Goal: Communication & Community: Share content

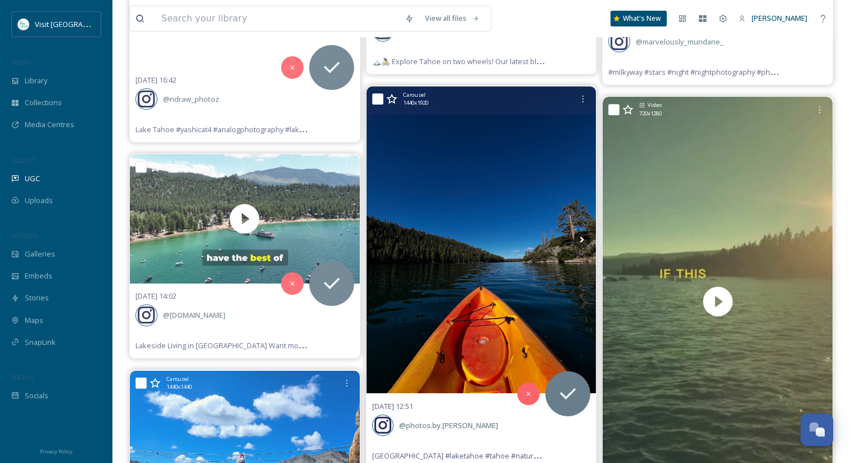
scroll to position [6369, 0]
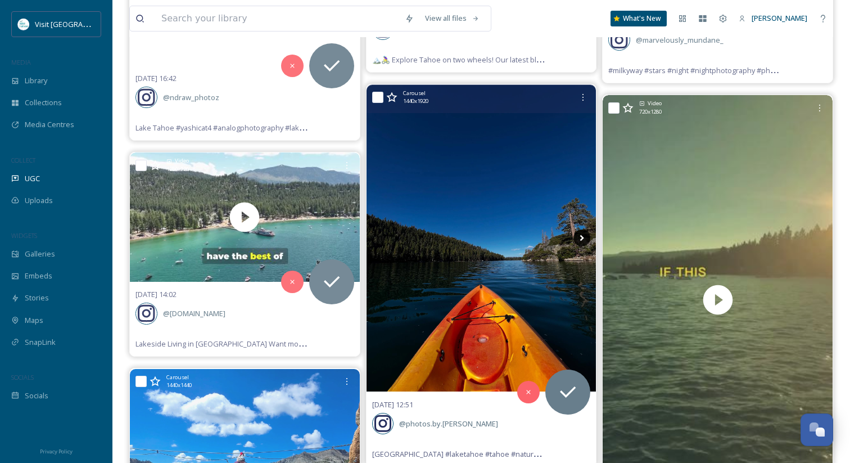
click at [580, 229] on icon at bounding box center [581, 237] width 17 height 17
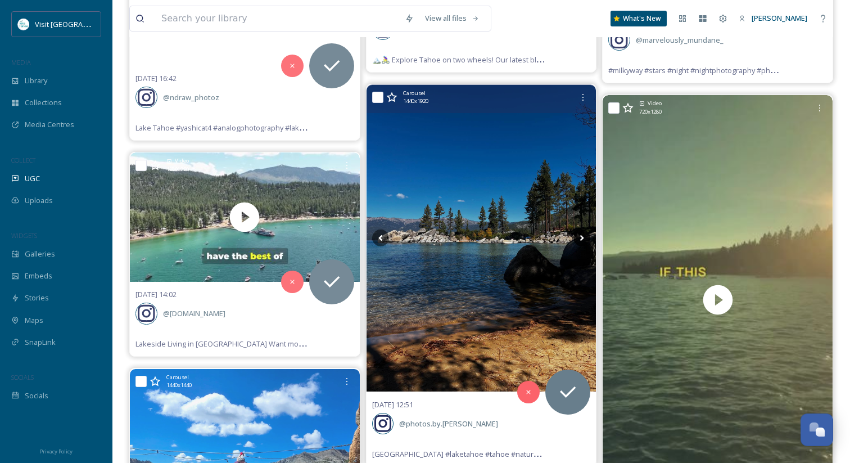
click at [580, 229] on icon at bounding box center [581, 237] width 17 height 17
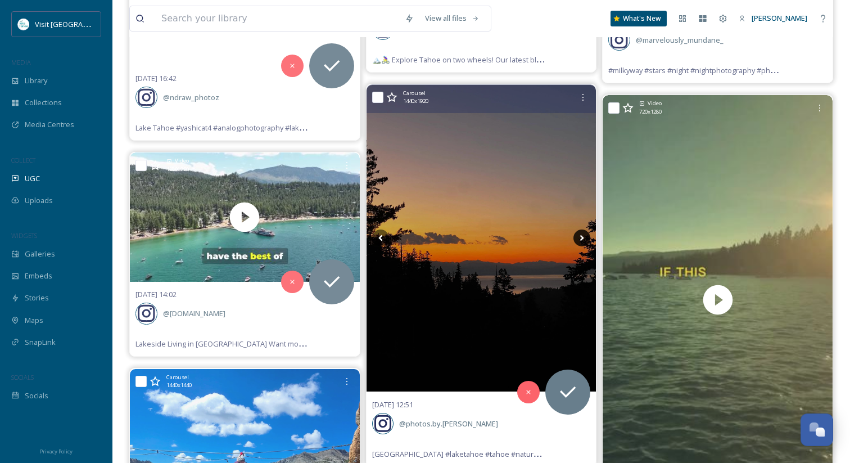
click at [582, 235] on icon at bounding box center [582, 238] width 4 height 6
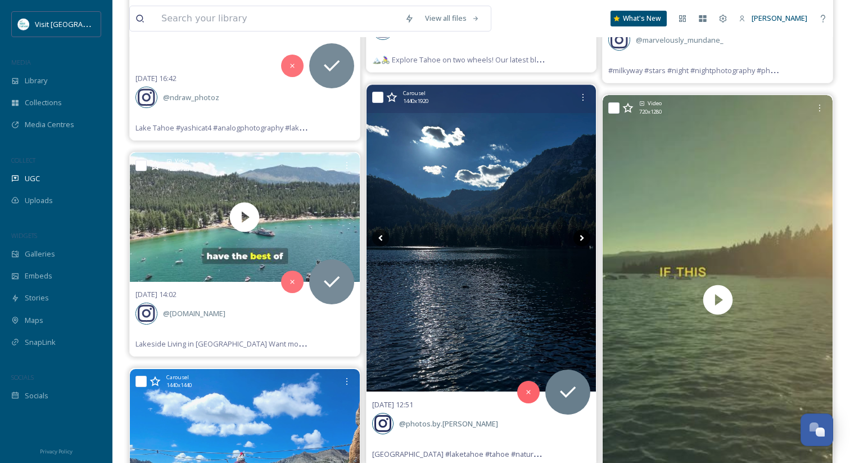
click at [582, 235] on icon at bounding box center [582, 238] width 4 height 6
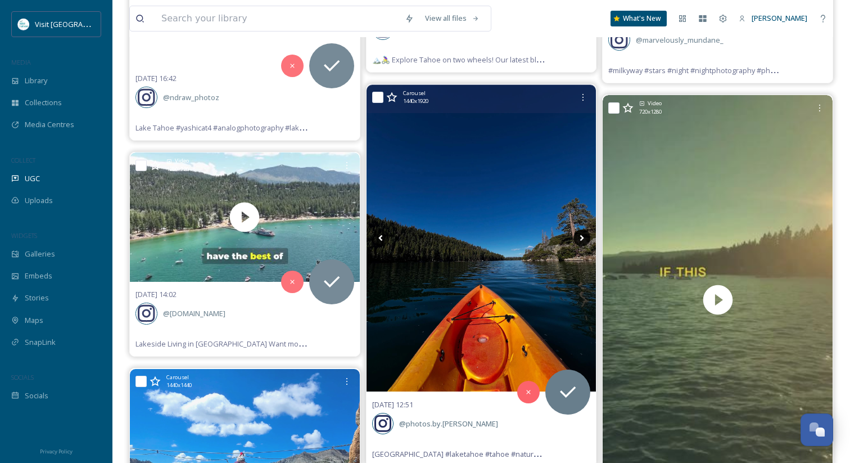
click at [582, 235] on icon at bounding box center [582, 238] width 4 height 6
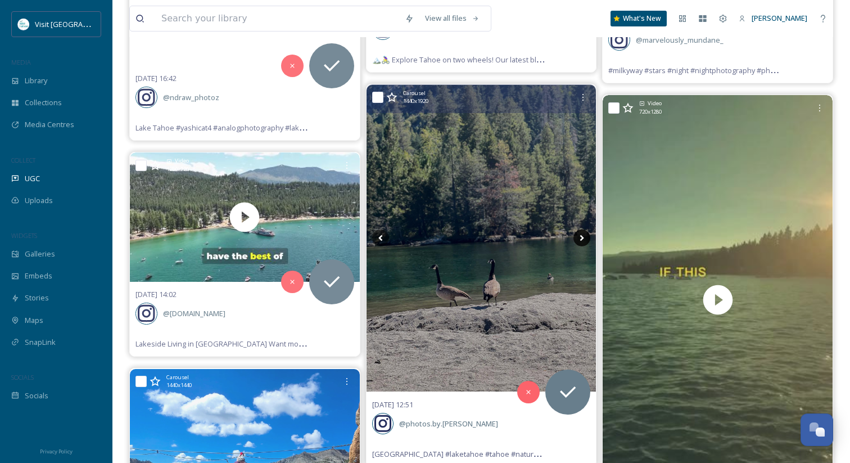
click at [582, 235] on icon at bounding box center [582, 238] width 4 height 6
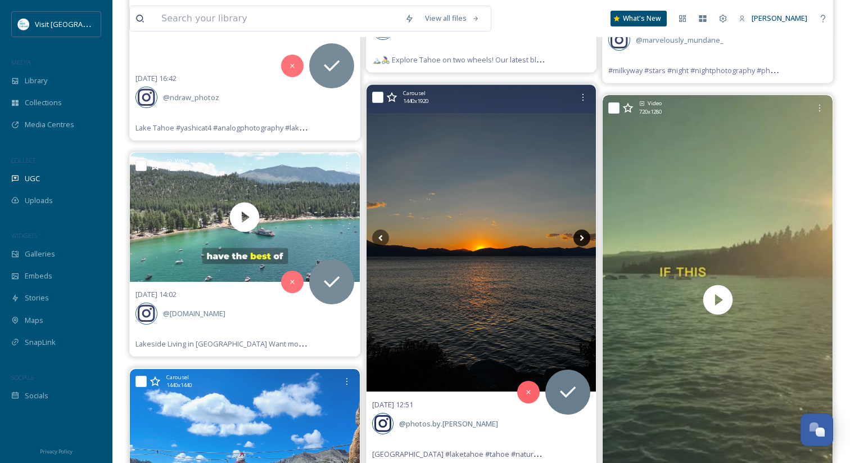
click at [582, 235] on icon at bounding box center [582, 238] width 4 height 6
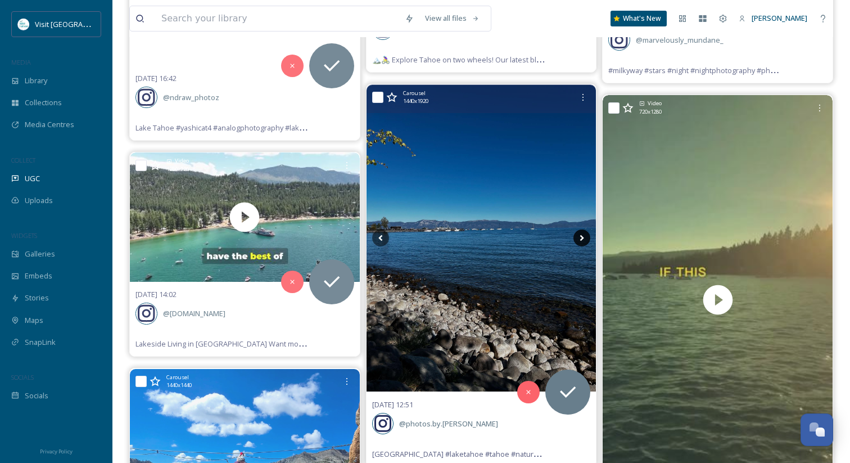
click at [582, 235] on icon at bounding box center [582, 238] width 4 height 6
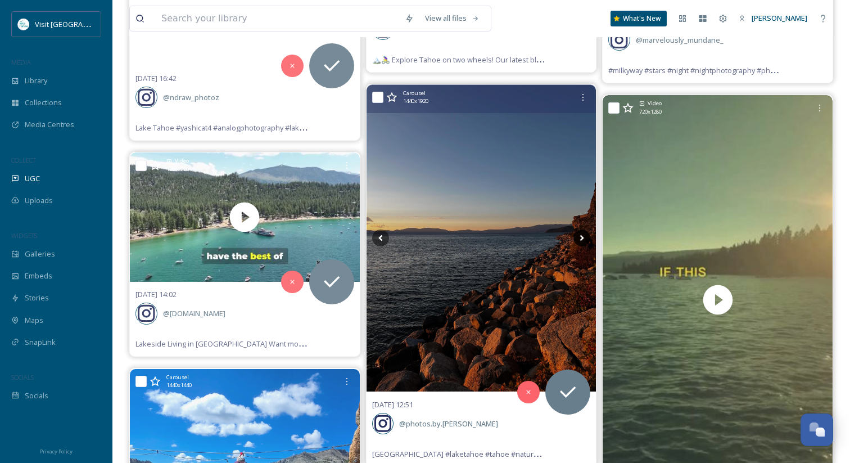
click at [582, 235] on icon at bounding box center [582, 238] width 4 height 6
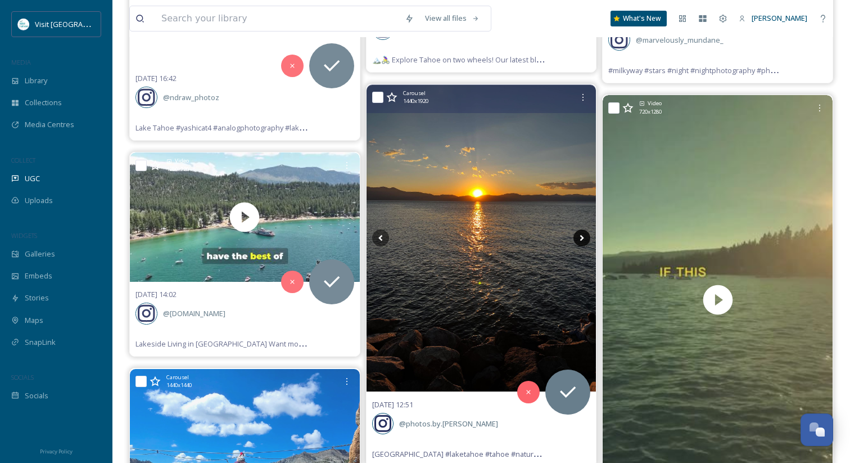
click at [582, 235] on icon at bounding box center [582, 238] width 4 height 6
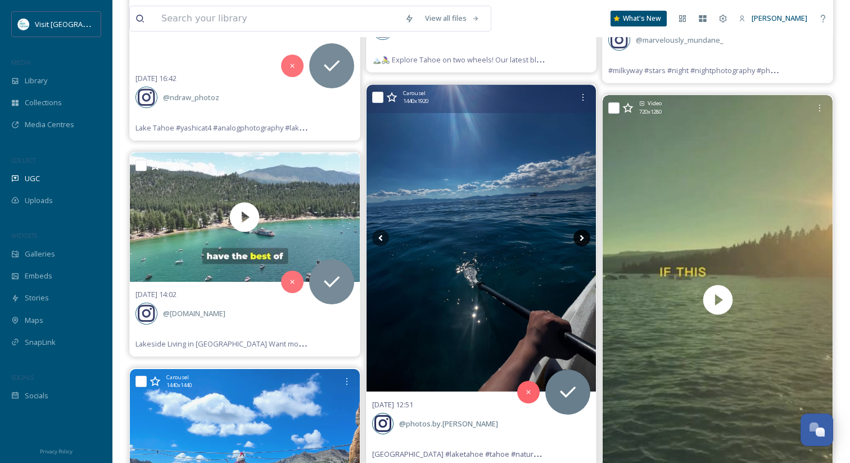
click at [582, 235] on icon at bounding box center [582, 238] width 4 height 6
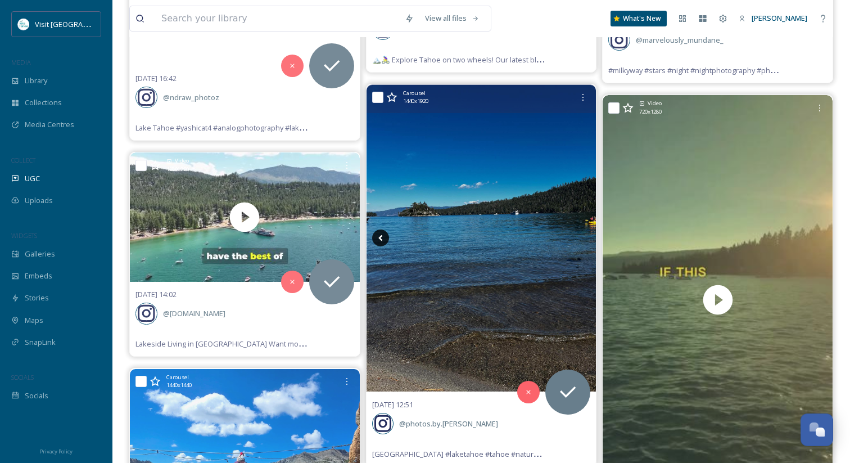
click at [383, 229] on icon at bounding box center [380, 237] width 17 height 17
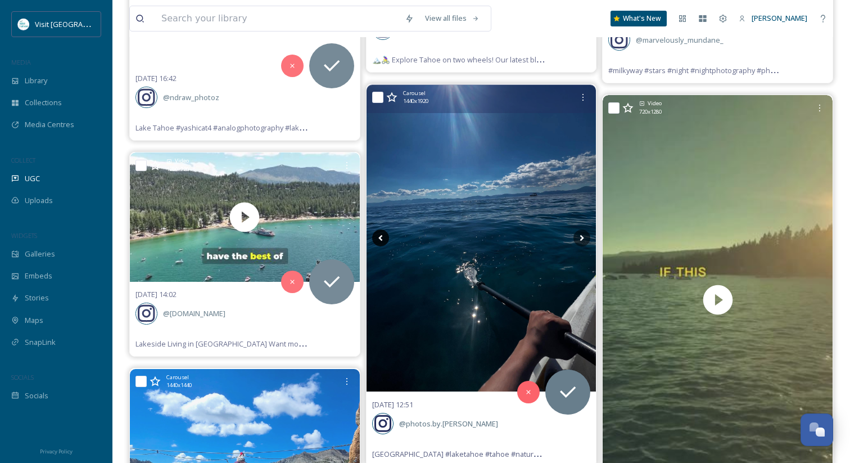
click at [383, 229] on icon at bounding box center [380, 237] width 17 height 17
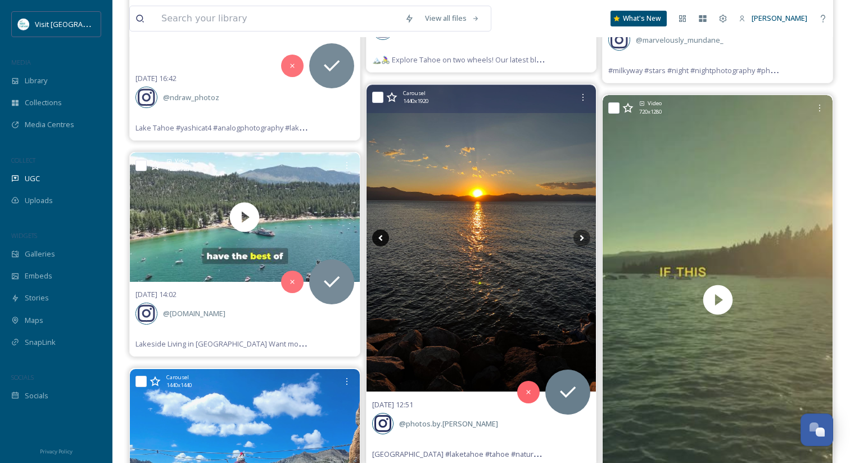
click at [383, 229] on icon at bounding box center [380, 237] width 17 height 17
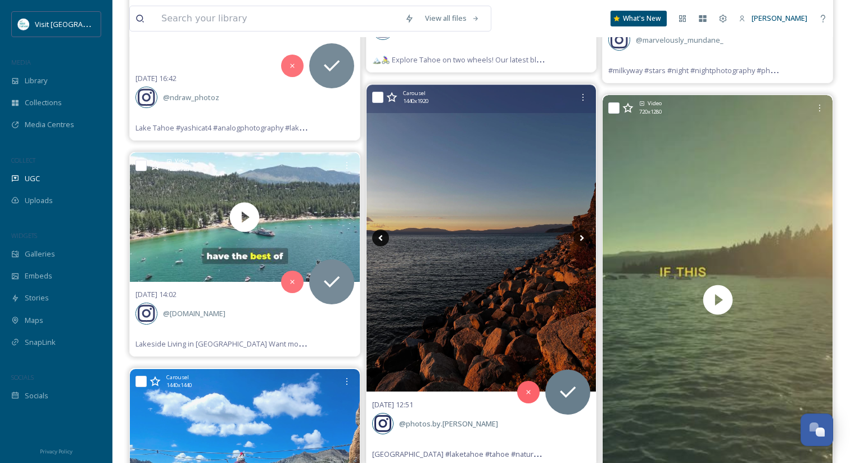
click at [383, 229] on icon at bounding box center [380, 237] width 17 height 17
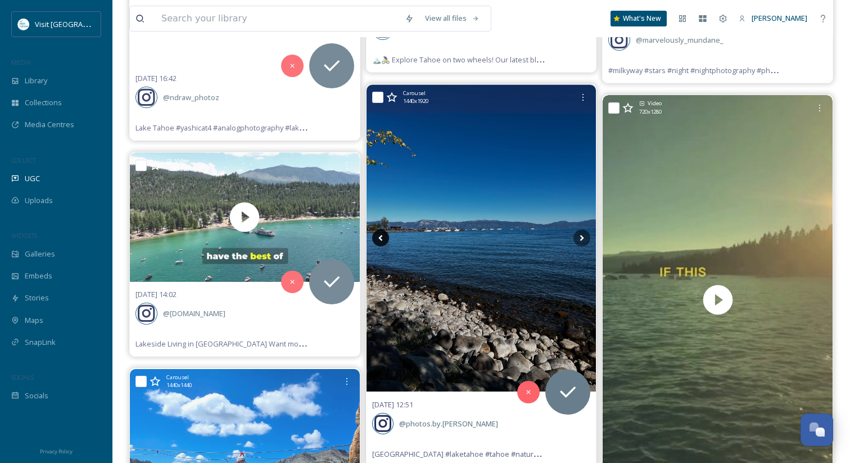
click at [383, 229] on icon at bounding box center [380, 237] width 17 height 17
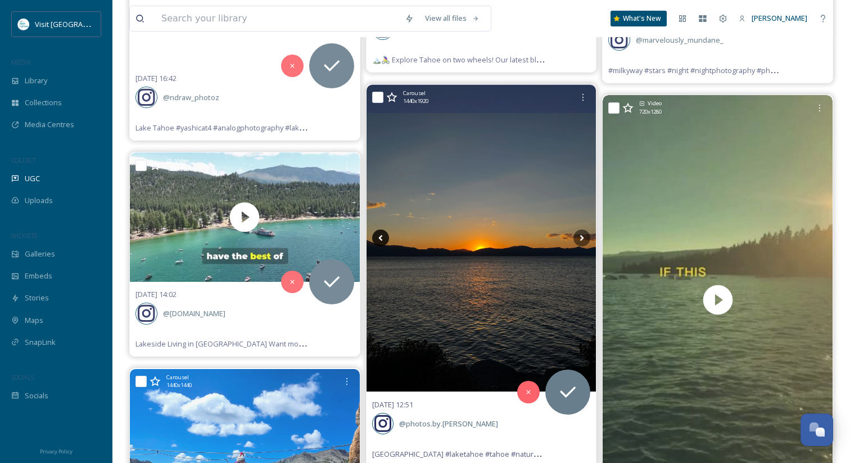
click at [383, 229] on icon at bounding box center [380, 237] width 17 height 17
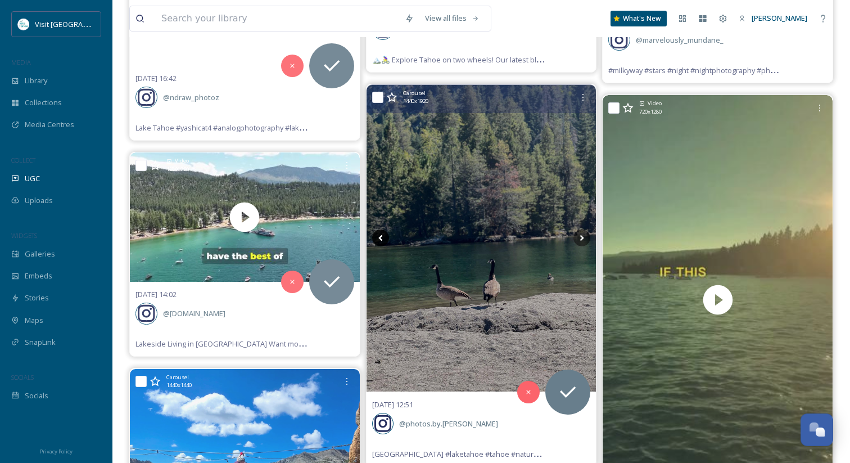
click at [383, 229] on icon at bounding box center [380, 237] width 17 height 17
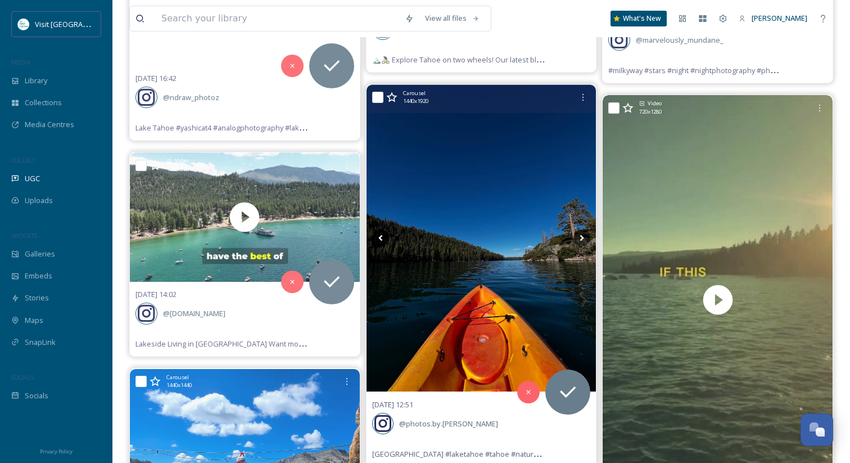
click at [383, 229] on icon at bounding box center [380, 237] width 17 height 17
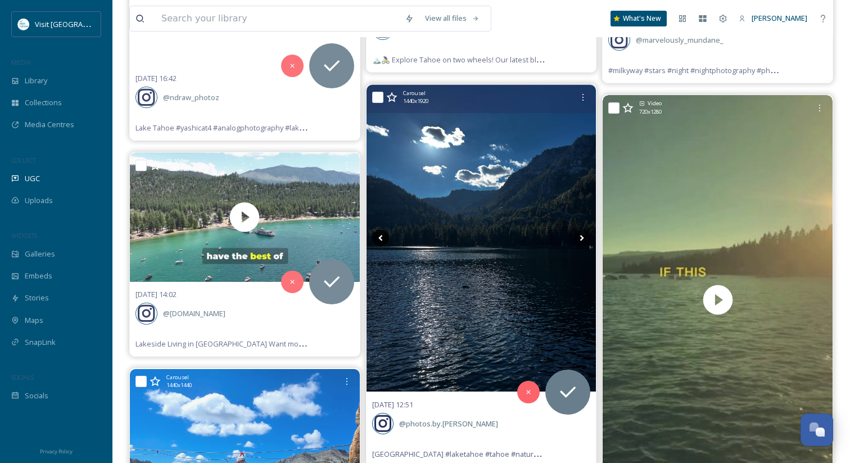
click at [383, 229] on icon at bounding box center [380, 237] width 17 height 17
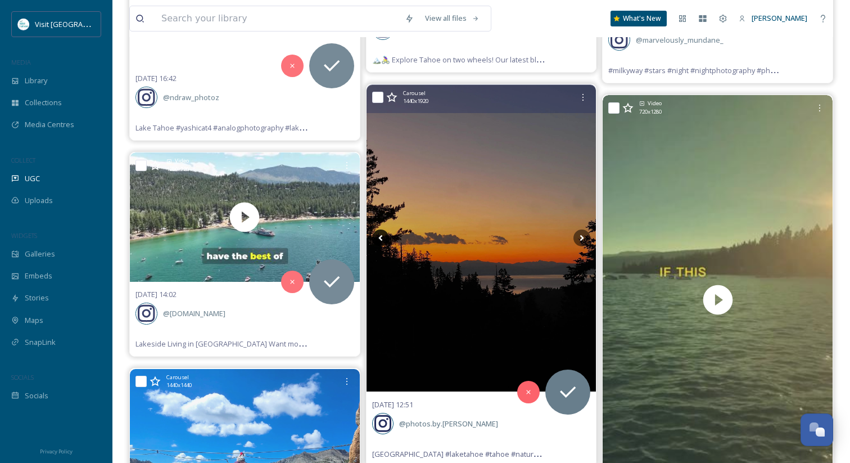
click at [383, 229] on icon at bounding box center [380, 237] width 17 height 17
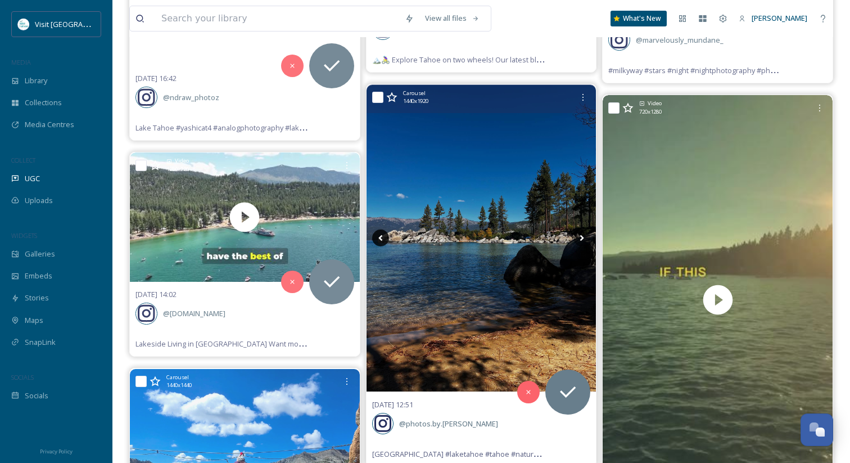
click at [383, 229] on icon at bounding box center [380, 237] width 17 height 17
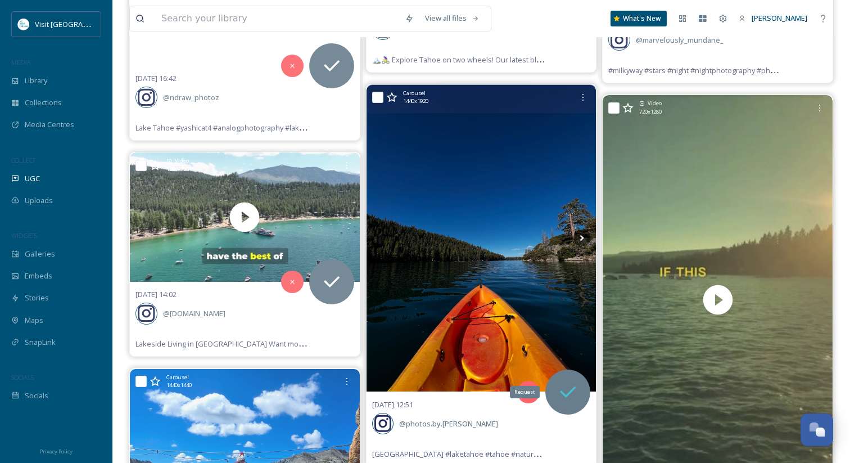
click at [559, 381] on icon at bounding box center [568, 392] width 22 height 22
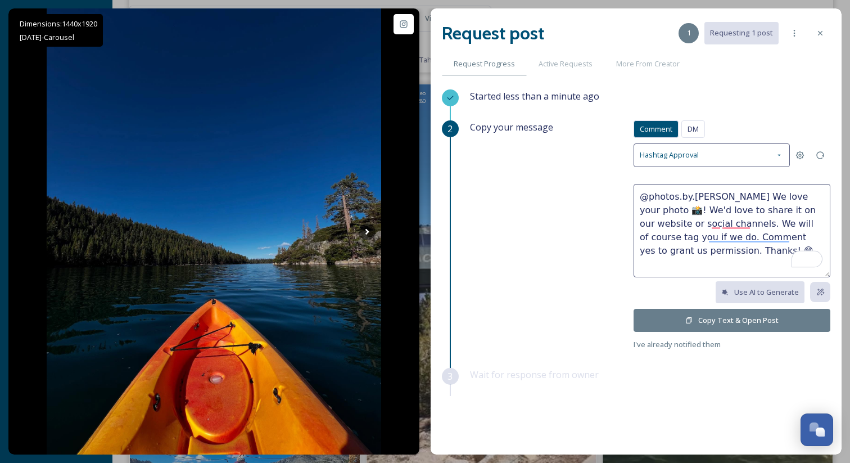
drag, startPoint x: 803, startPoint y: 194, endPoint x: 717, endPoint y: 197, distance: 85.5
click at [717, 197] on textarea "@photos.by.[PERSON_NAME] We love your photo 📸! We'd love to share it on our web…" at bounding box center [732, 230] width 197 height 93
click at [700, 215] on textarea "@photos.by.[PERSON_NAME] These are so beautiful! We'd love to share it on our w…" at bounding box center [732, 230] width 197 height 93
click at [720, 211] on textarea "@photos.by.[PERSON_NAME] These are so beautiful! We'd love to share it on our w…" at bounding box center [732, 230] width 197 height 93
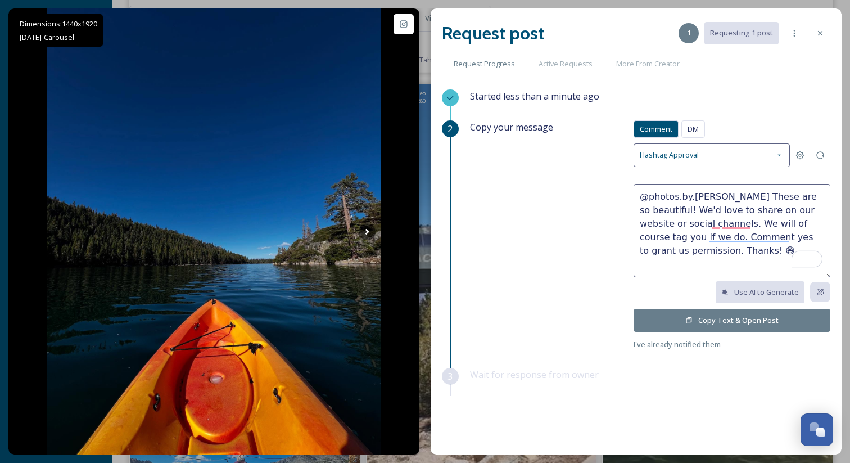
type textarea "@photos.by.[PERSON_NAME] These are so beautiful! We'd love to share on our webs…"
click at [703, 309] on button "Copy Text & Open Post" at bounding box center [732, 320] width 197 height 23
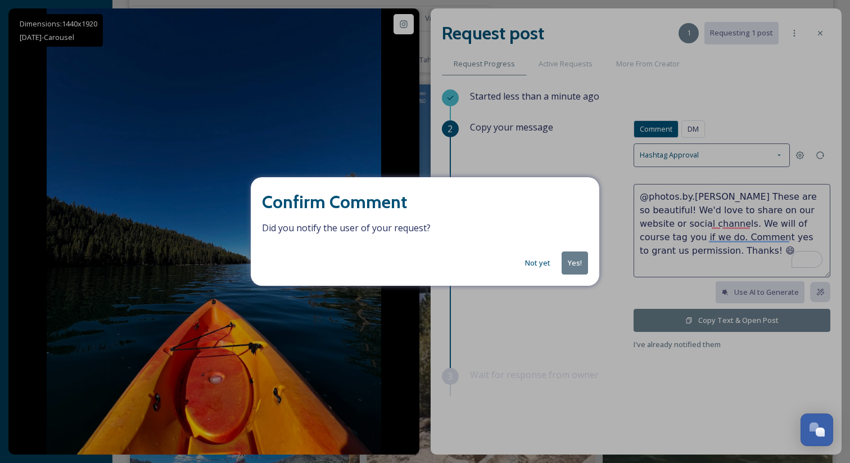
click at [579, 265] on button "Yes!" at bounding box center [575, 262] width 26 height 23
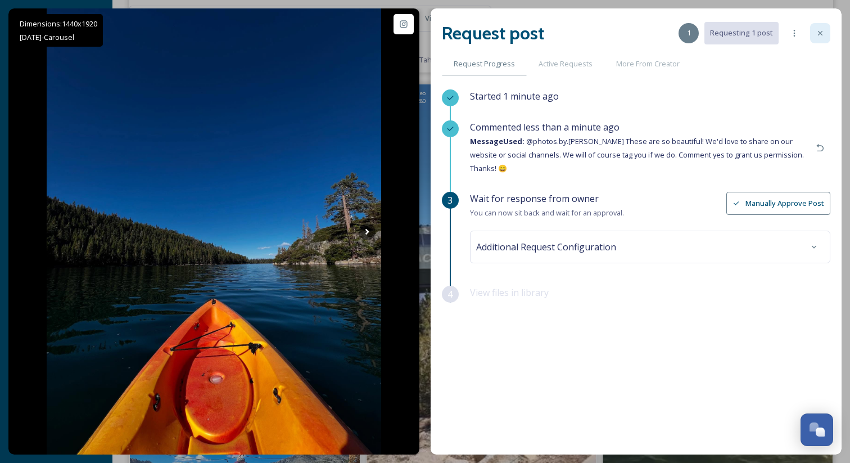
click at [821, 39] on div at bounding box center [820, 33] width 20 height 20
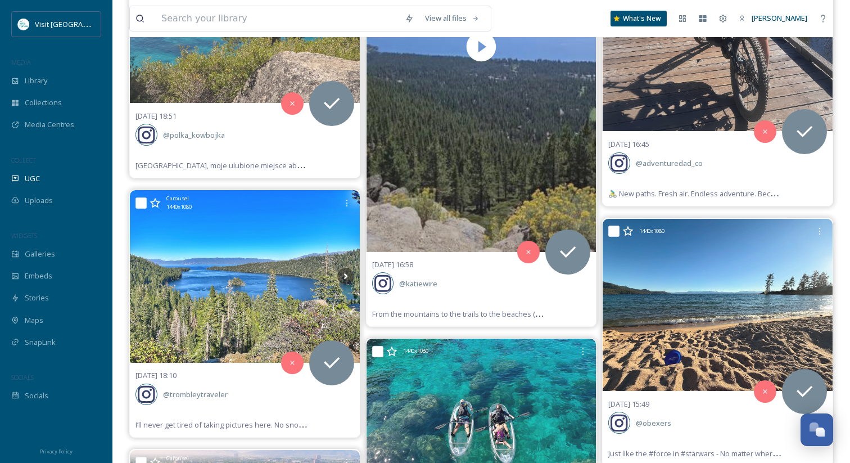
scroll to position [5515, 0]
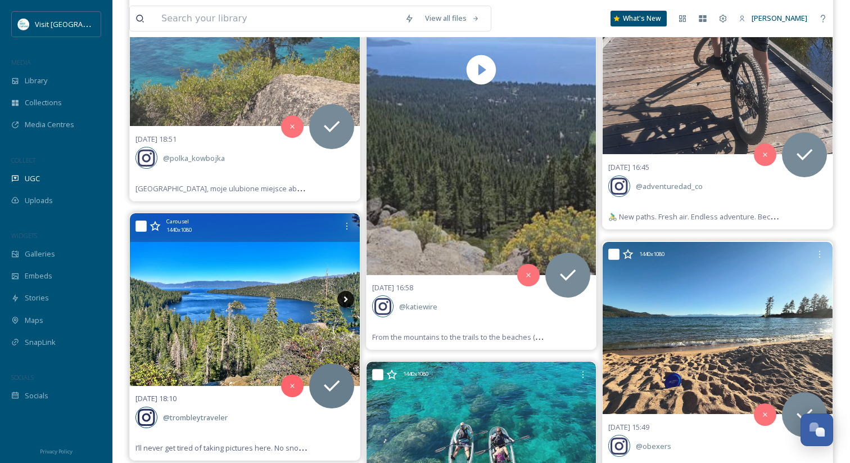
click at [349, 295] on icon at bounding box center [345, 299] width 17 height 17
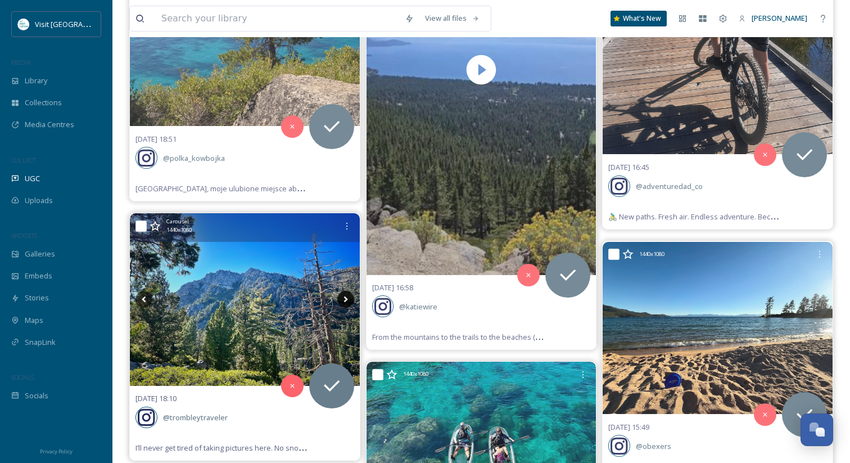
click at [349, 295] on icon at bounding box center [345, 299] width 17 height 17
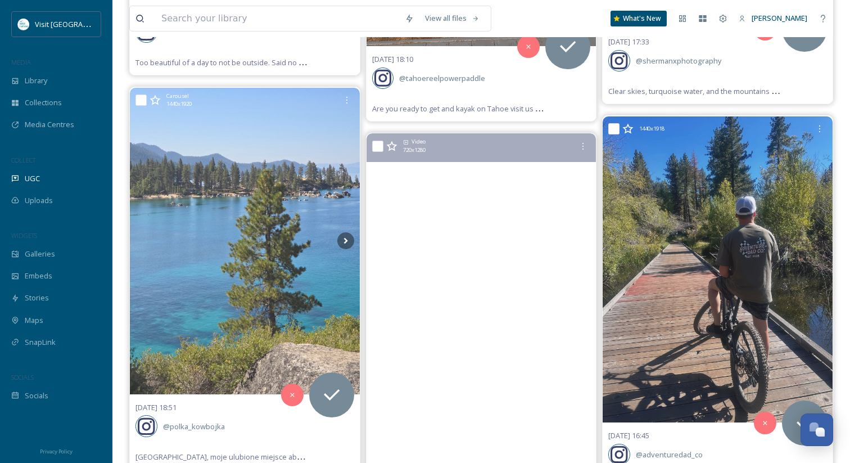
scroll to position [5246, 0]
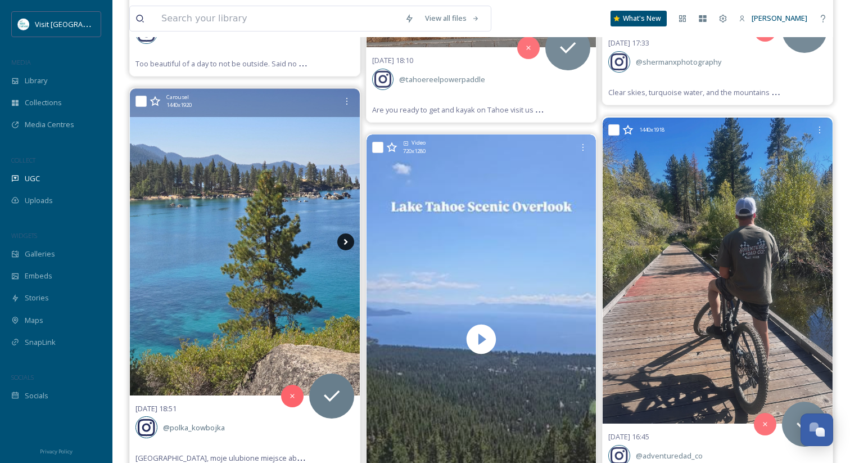
click at [349, 233] on icon at bounding box center [345, 241] width 17 height 17
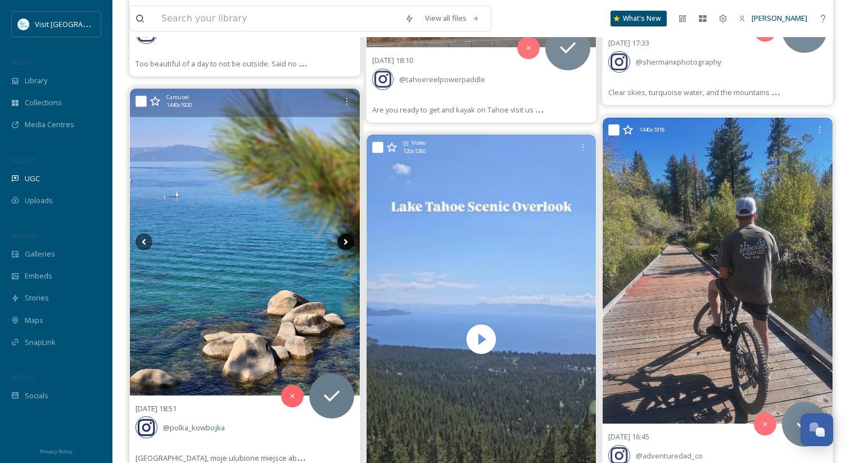
click at [349, 233] on icon at bounding box center [345, 241] width 17 height 17
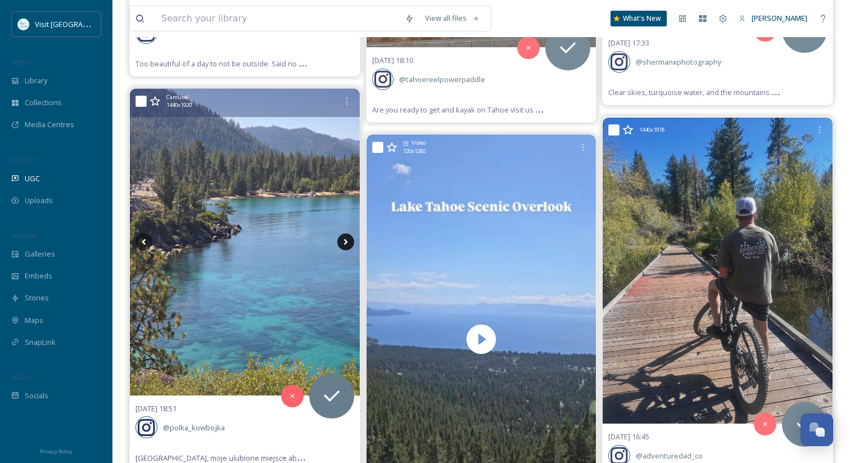
click at [349, 233] on icon at bounding box center [345, 241] width 17 height 17
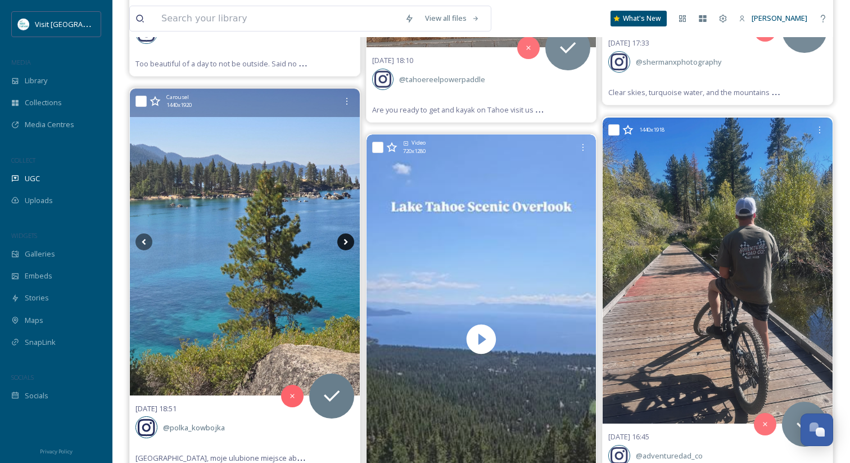
click at [348, 233] on icon at bounding box center [345, 241] width 17 height 17
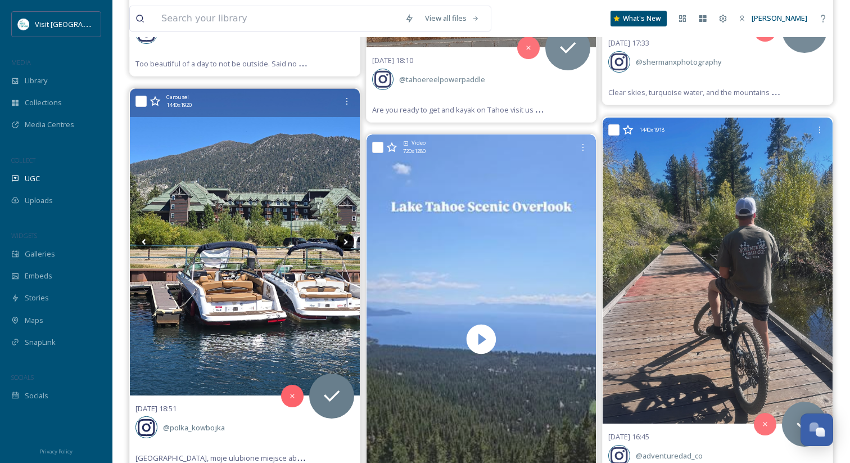
click at [348, 233] on icon at bounding box center [345, 241] width 17 height 17
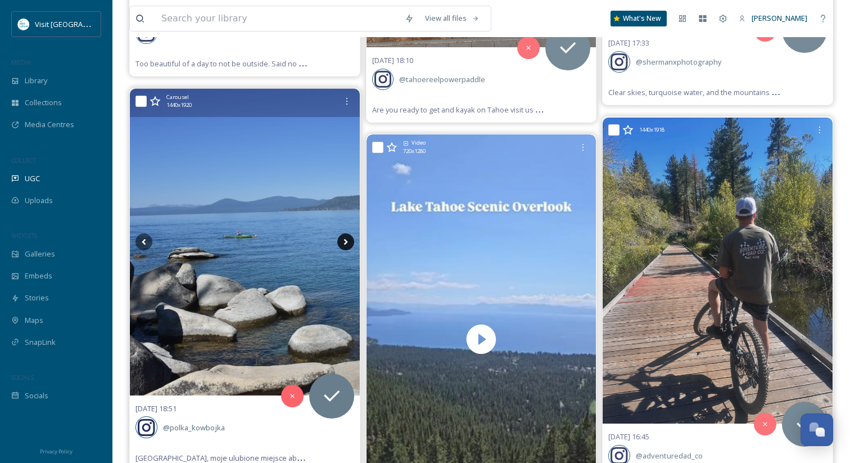
click at [348, 233] on icon at bounding box center [345, 241] width 17 height 17
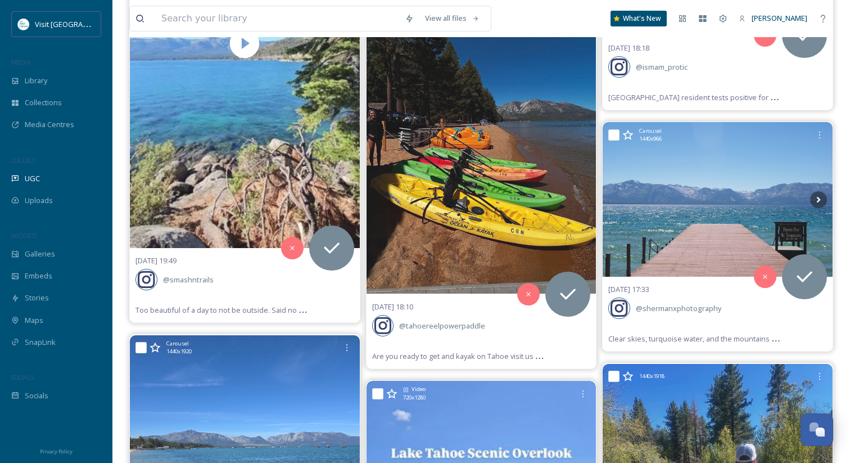
scroll to position [4968, 0]
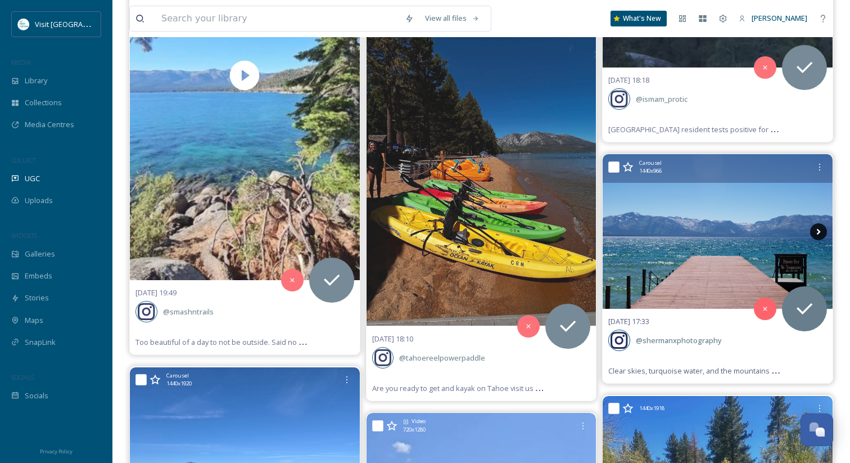
click at [819, 228] on icon at bounding box center [819, 231] width 4 height 6
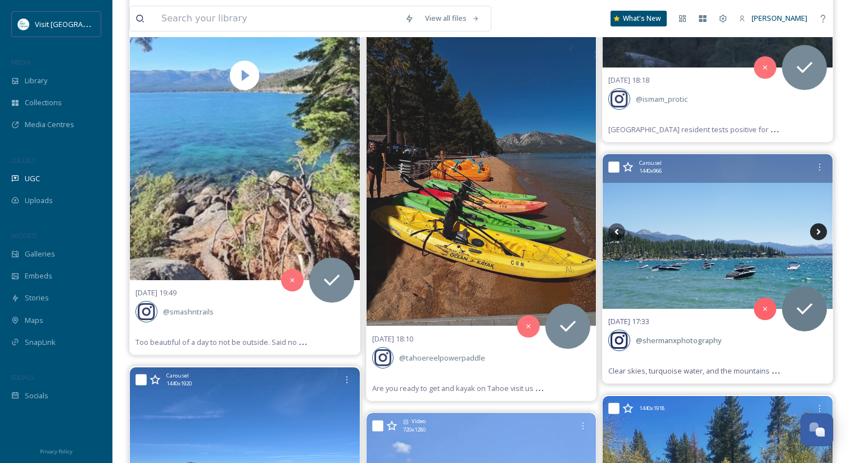
click at [819, 228] on icon at bounding box center [819, 231] width 4 height 6
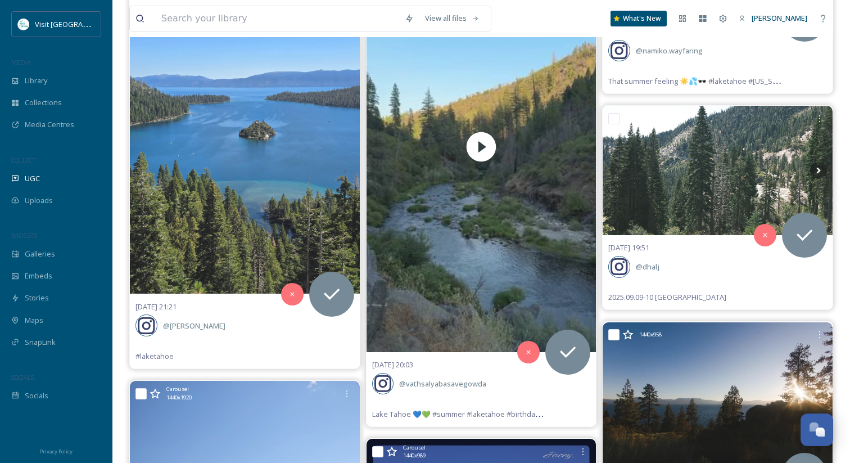
scroll to position [4063, 0]
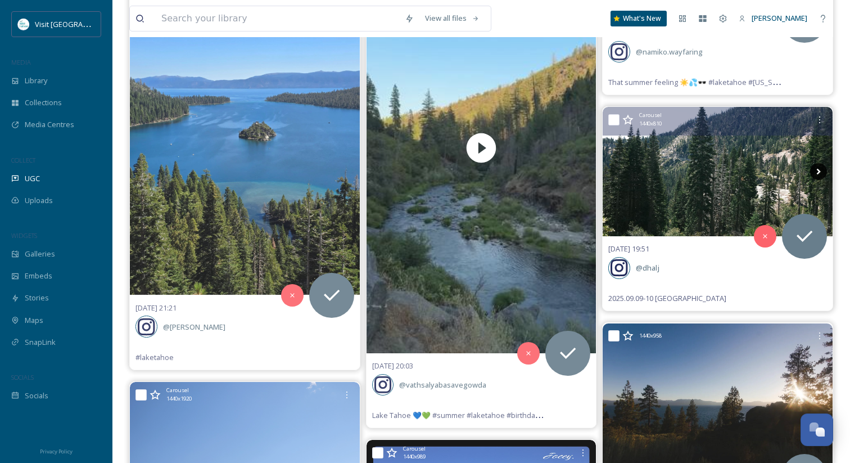
click at [820, 169] on icon at bounding box center [819, 172] width 4 height 6
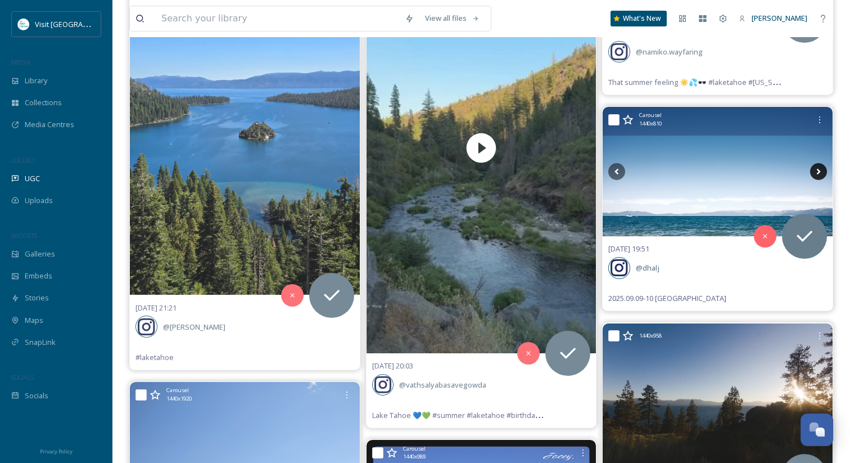
click at [820, 169] on icon at bounding box center [819, 172] width 4 height 6
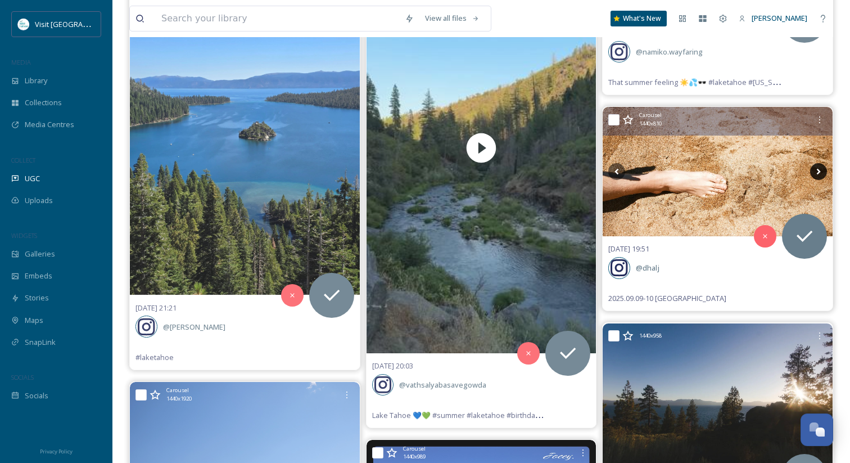
click at [820, 169] on icon at bounding box center [819, 172] width 4 height 6
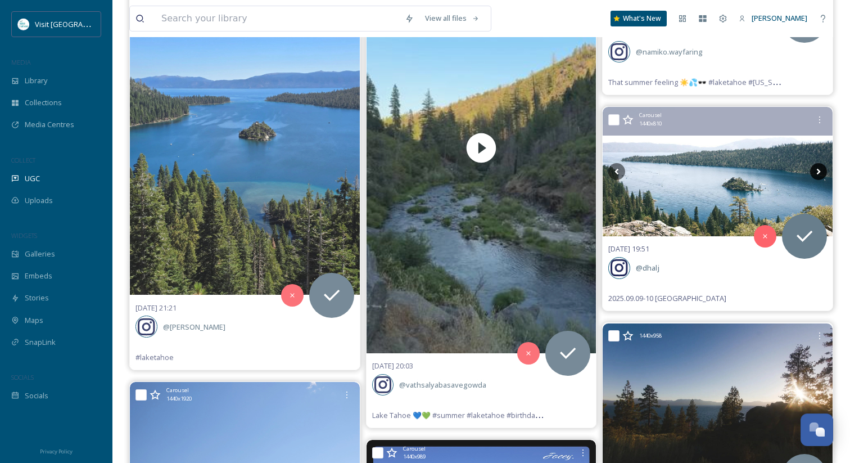
click at [820, 169] on icon at bounding box center [819, 172] width 4 height 6
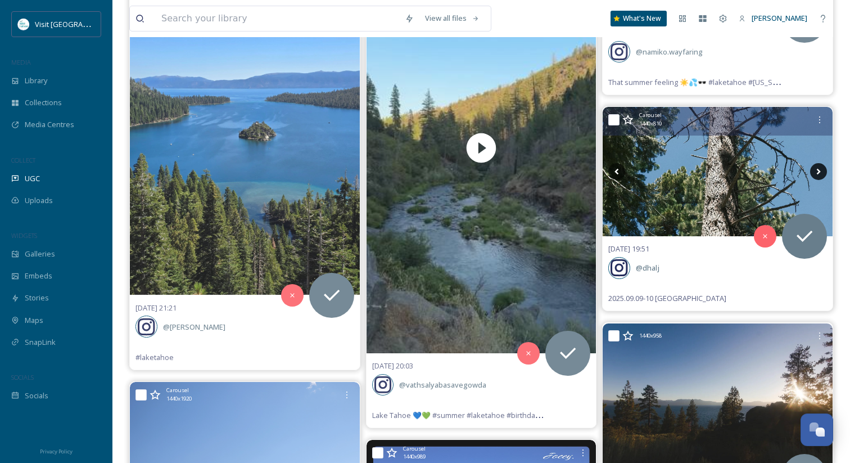
click at [820, 169] on icon at bounding box center [819, 172] width 4 height 6
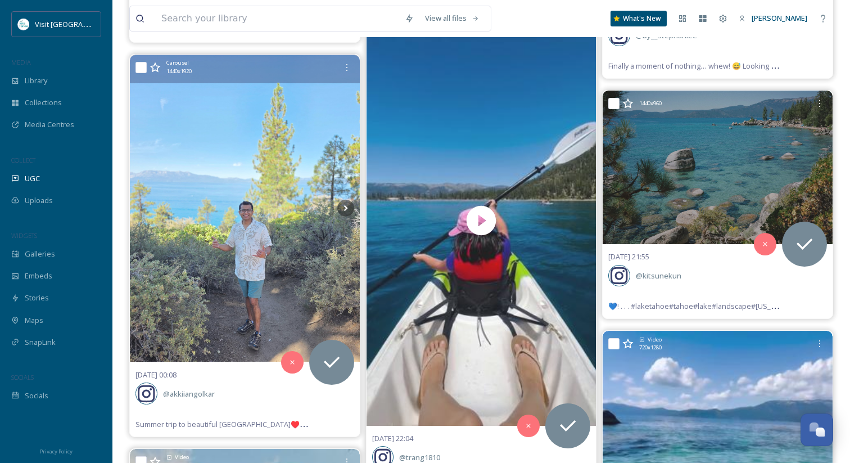
scroll to position [2849, 0]
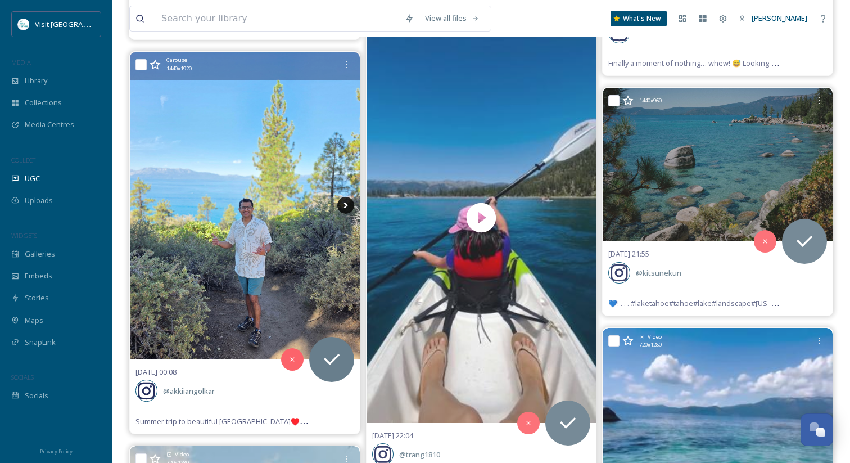
click at [344, 203] on icon at bounding box center [345, 205] width 4 height 6
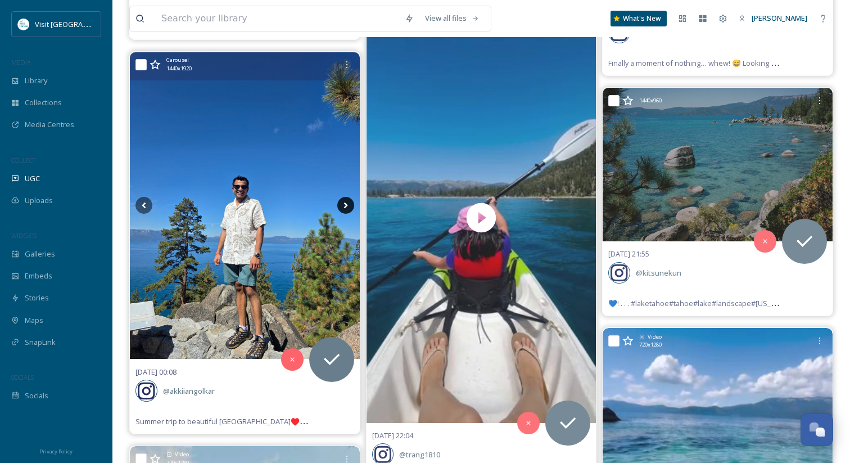
click at [344, 203] on icon at bounding box center [345, 205] width 4 height 6
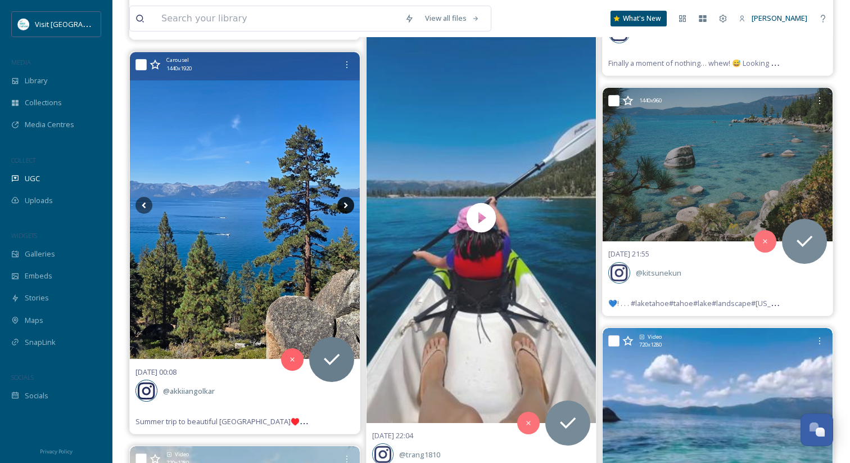
click at [344, 203] on icon at bounding box center [345, 205] width 4 height 6
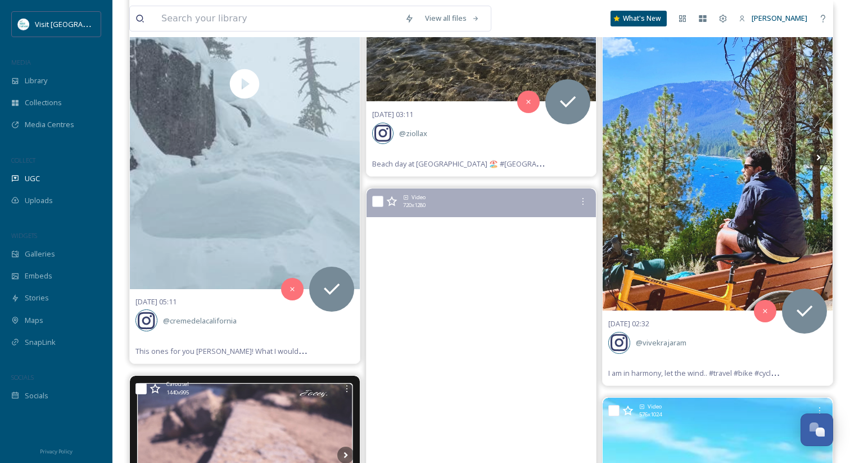
scroll to position [1782, 0]
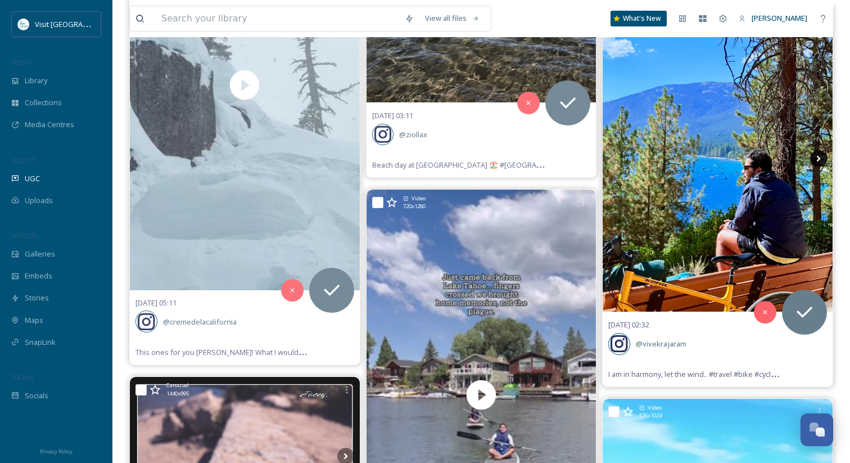
click at [819, 153] on icon at bounding box center [818, 158] width 17 height 17
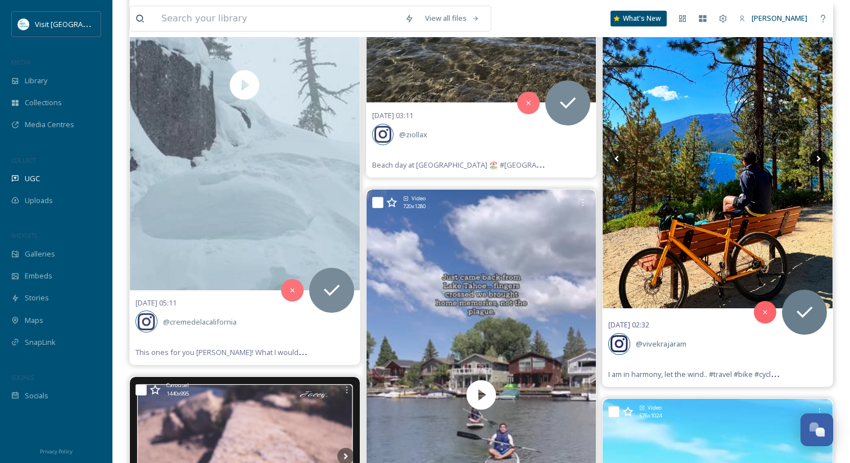
click at [819, 153] on icon at bounding box center [818, 158] width 17 height 17
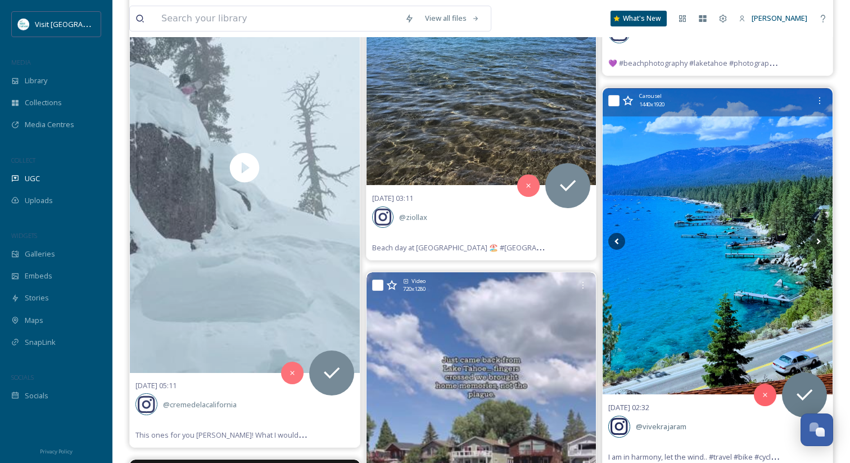
scroll to position [1695, 0]
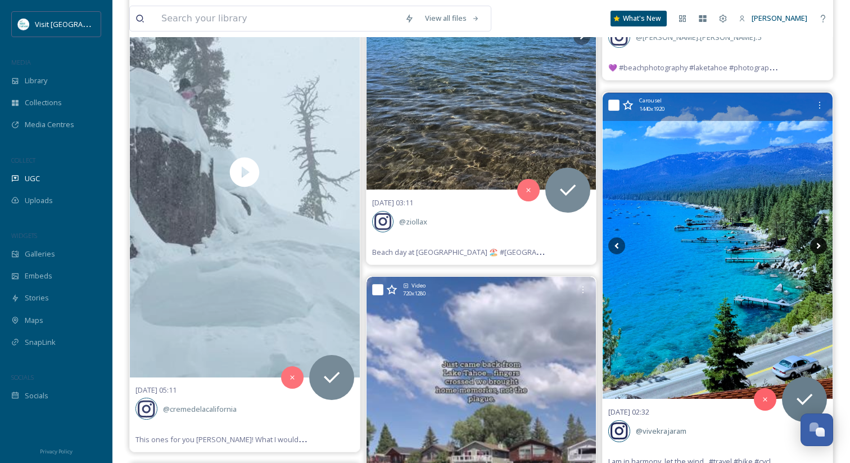
click at [817, 239] on icon at bounding box center [818, 245] width 17 height 17
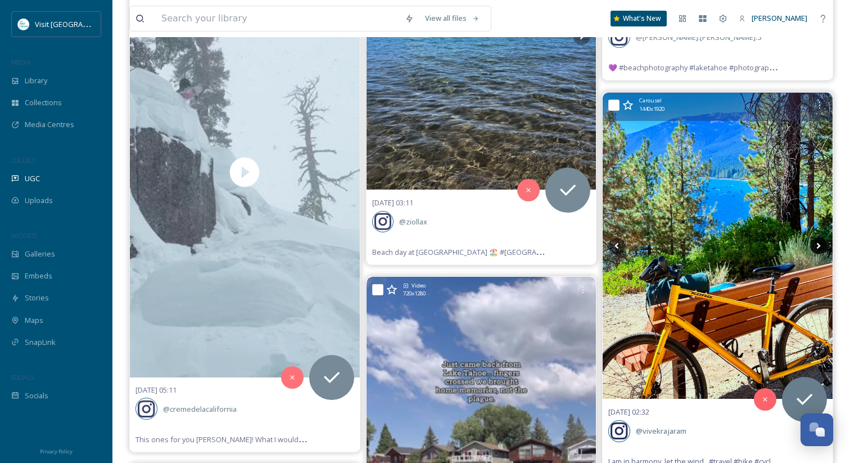
click at [817, 239] on icon at bounding box center [818, 245] width 17 height 17
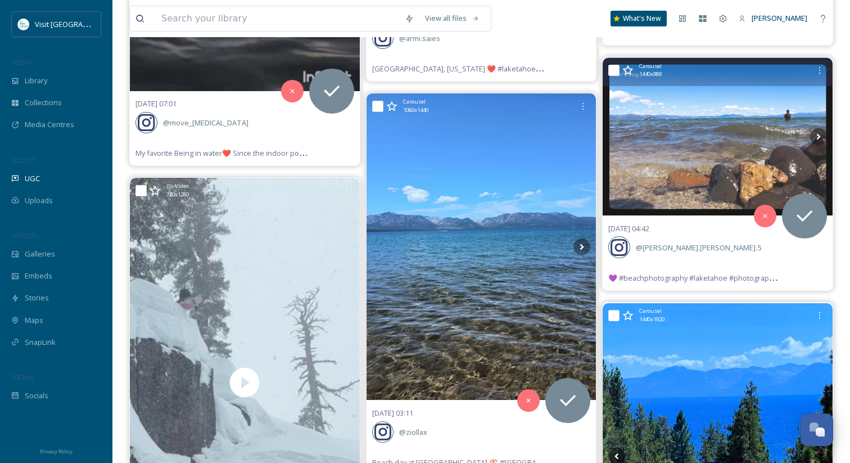
scroll to position [1484, 0]
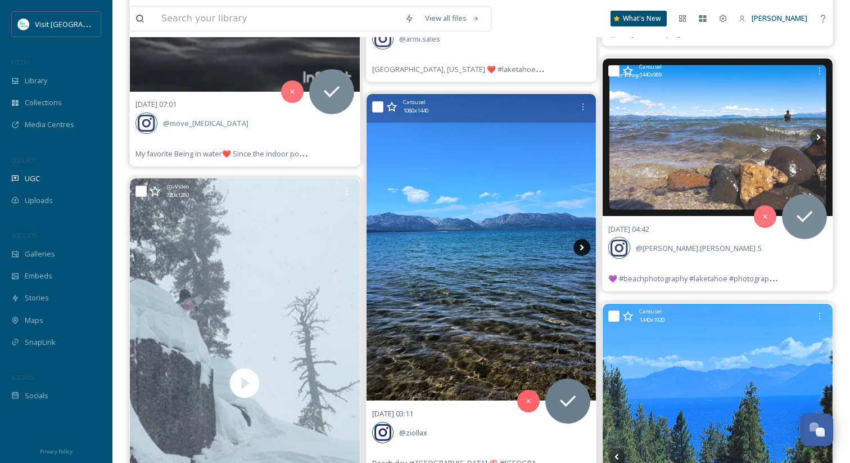
click at [584, 245] on icon at bounding box center [581, 247] width 17 height 17
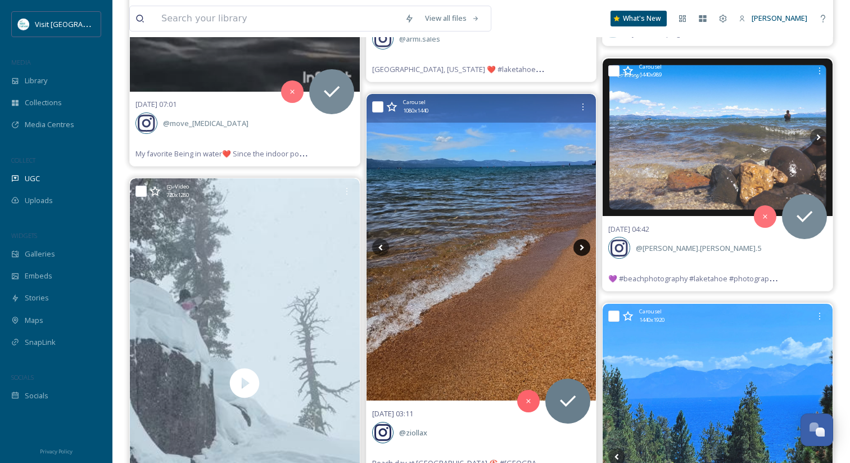
click at [584, 245] on icon at bounding box center [581, 247] width 17 height 17
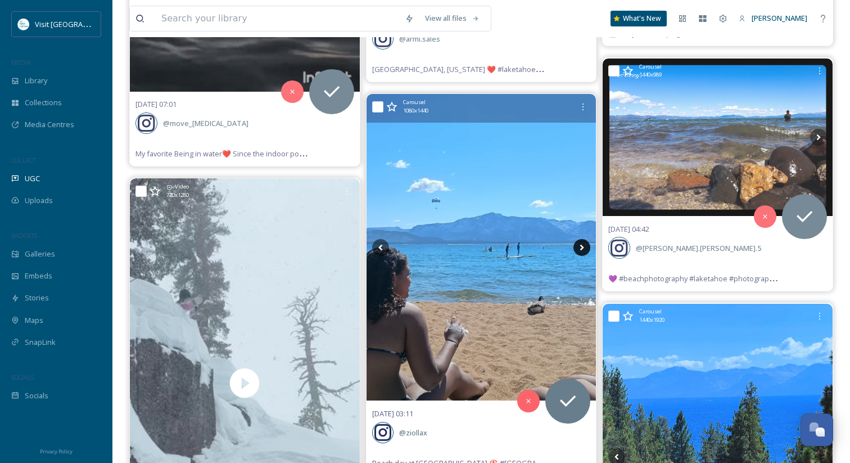
click at [584, 245] on icon at bounding box center [581, 247] width 17 height 17
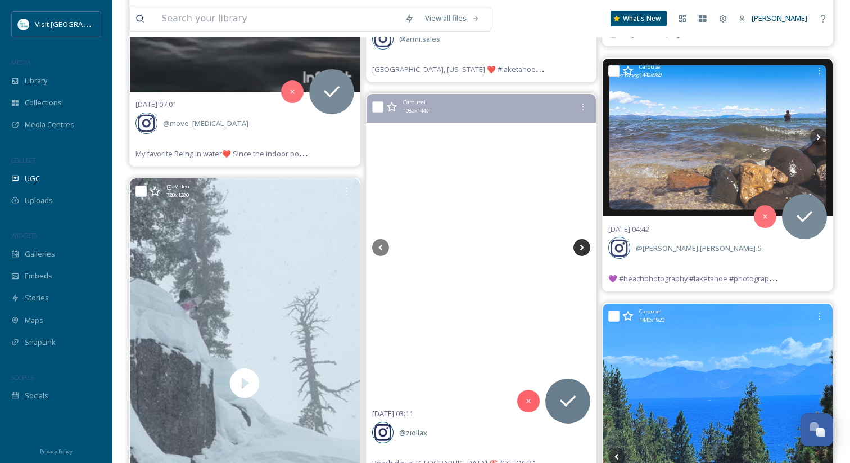
click at [584, 245] on icon at bounding box center [581, 247] width 17 height 17
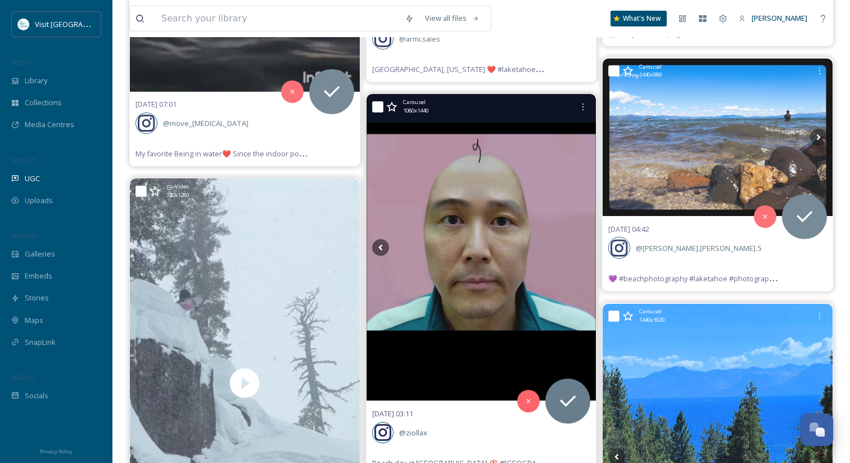
click at [584, 245] on icon at bounding box center [581, 247] width 17 height 17
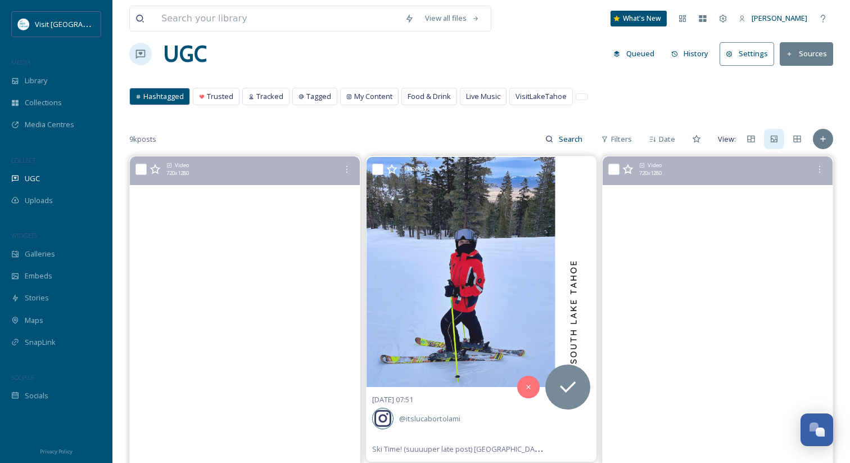
scroll to position [0, 0]
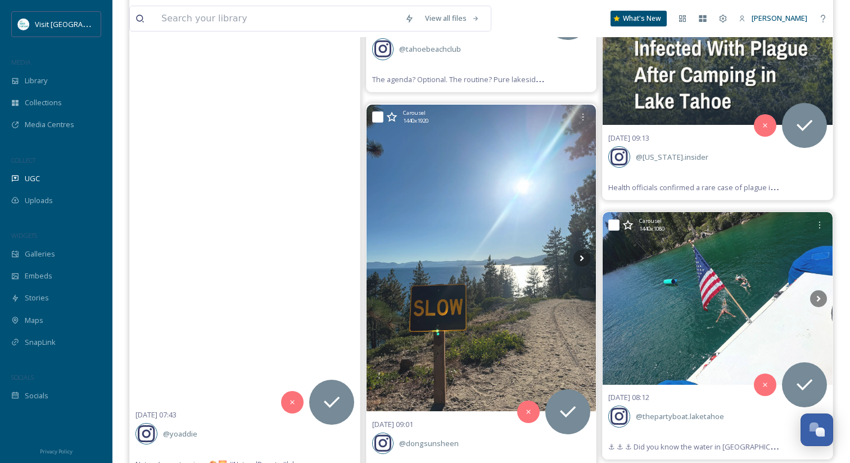
scroll to position [10644, 0]
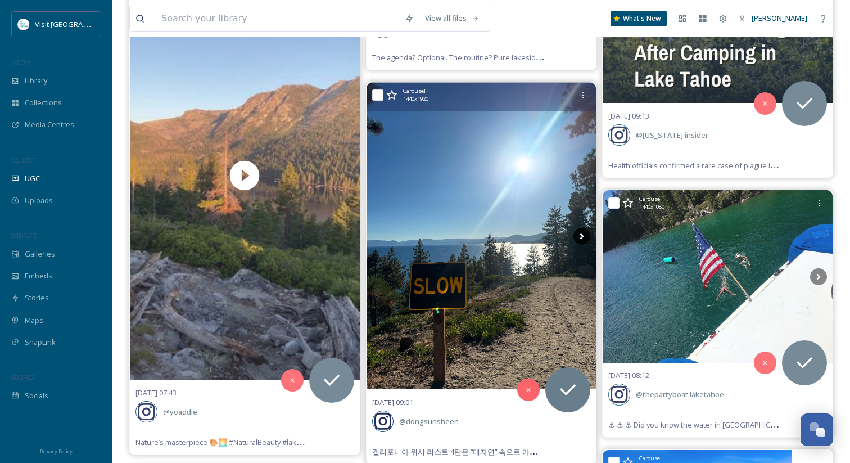
click at [578, 228] on icon at bounding box center [581, 236] width 17 height 17
click at [581, 228] on icon at bounding box center [581, 236] width 17 height 17
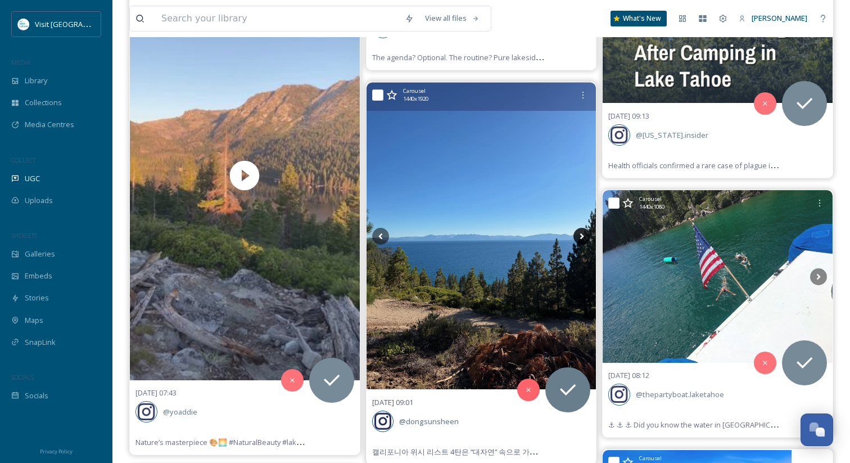
click at [581, 228] on icon at bounding box center [581, 236] width 17 height 17
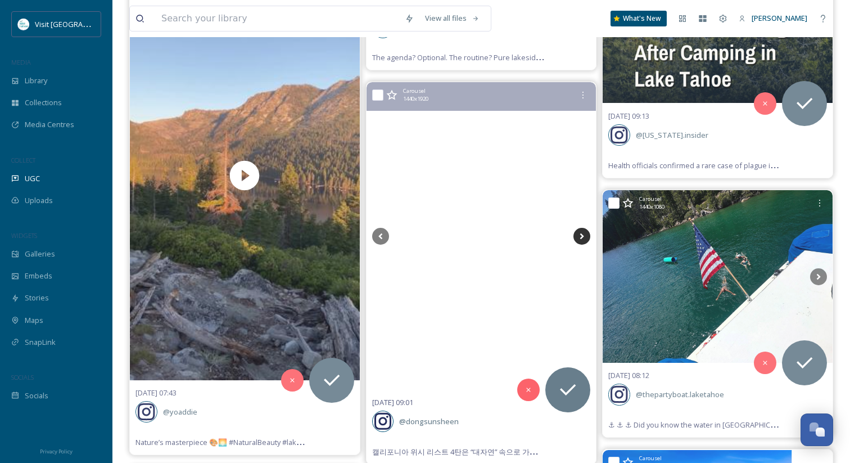
click at [581, 228] on icon at bounding box center [581, 236] width 17 height 17
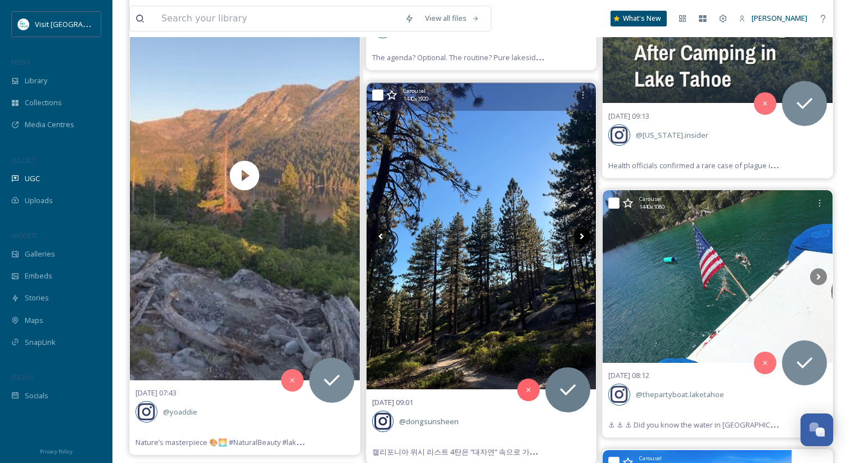
click at [581, 228] on icon at bounding box center [581, 236] width 17 height 17
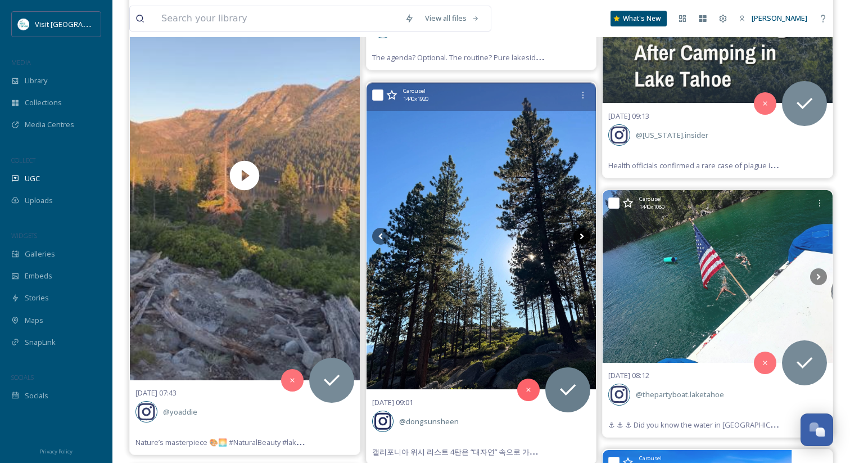
click at [581, 228] on icon at bounding box center [581, 236] width 17 height 17
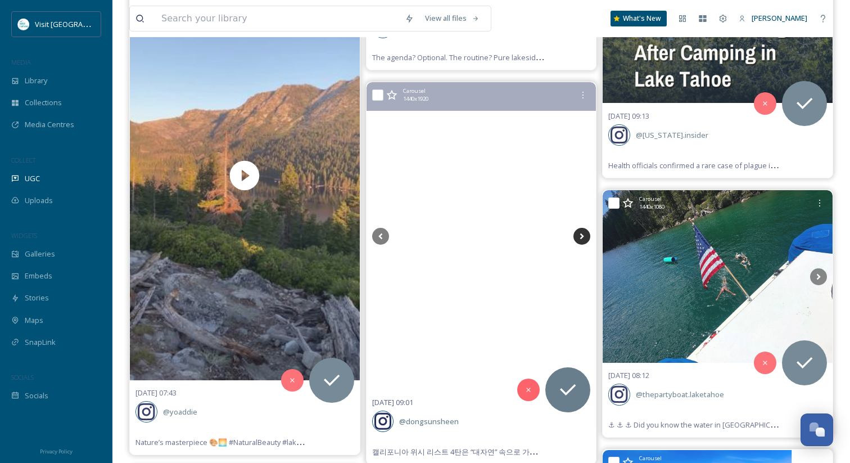
click at [581, 228] on icon at bounding box center [581, 236] width 17 height 17
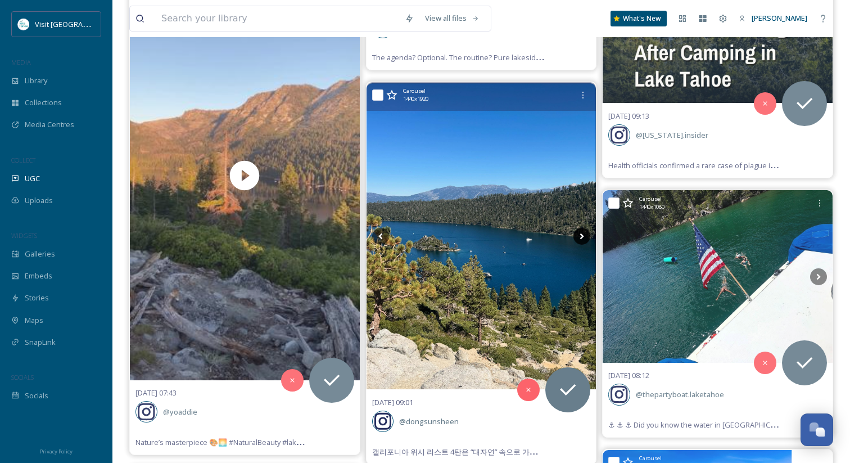
click at [581, 228] on icon at bounding box center [581, 236] width 17 height 17
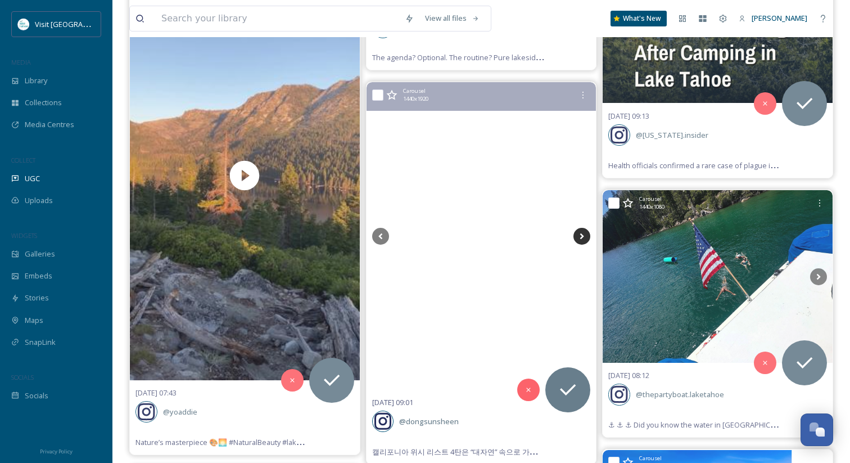
click at [581, 228] on icon at bounding box center [581, 236] width 17 height 17
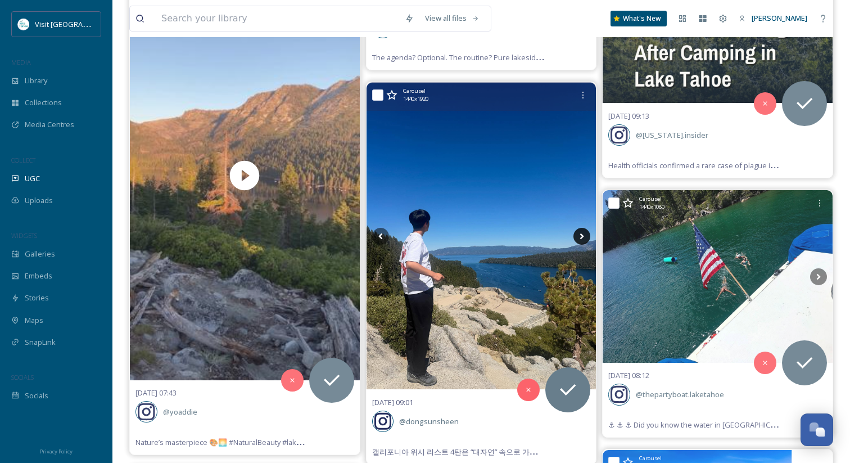
click at [581, 228] on icon at bounding box center [581, 236] width 17 height 17
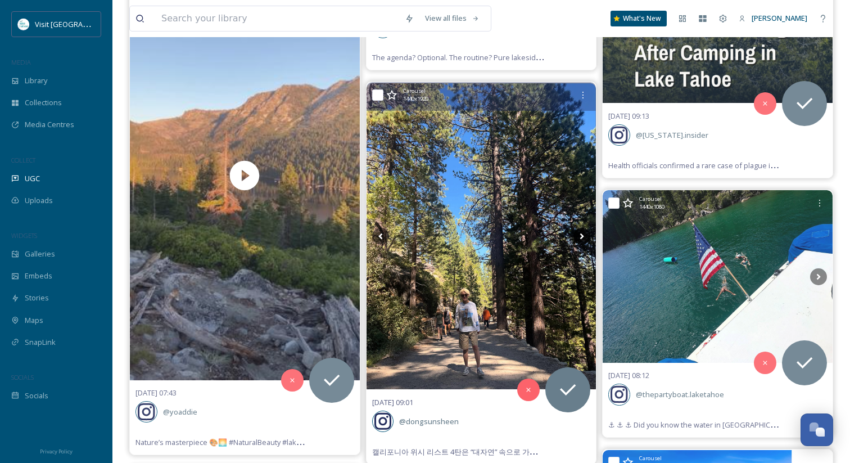
click at [581, 228] on icon at bounding box center [581, 236] width 17 height 17
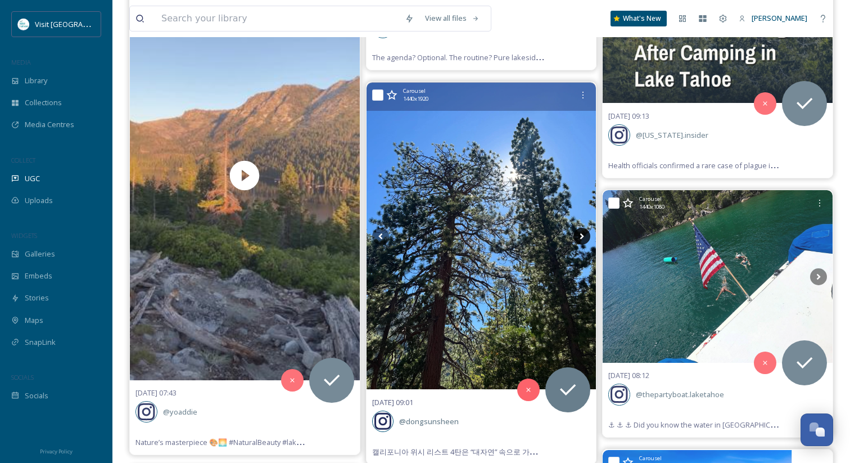
click at [581, 228] on icon at bounding box center [581, 236] width 17 height 17
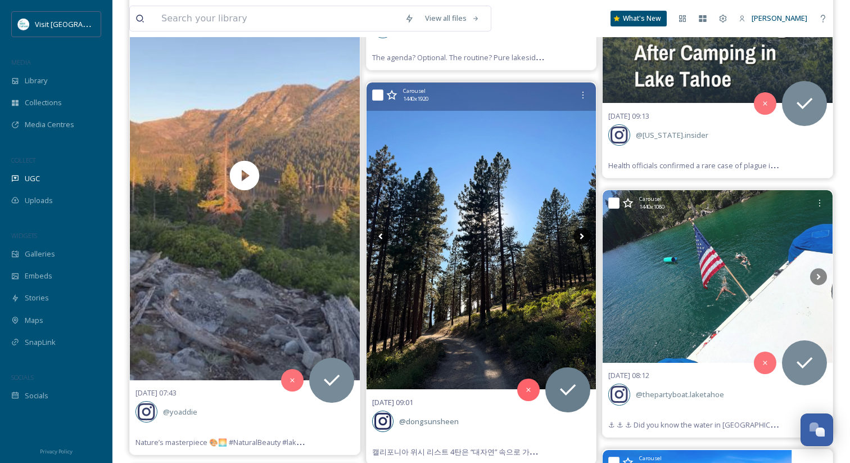
click at [581, 228] on icon at bounding box center [581, 236] width 17 height 17
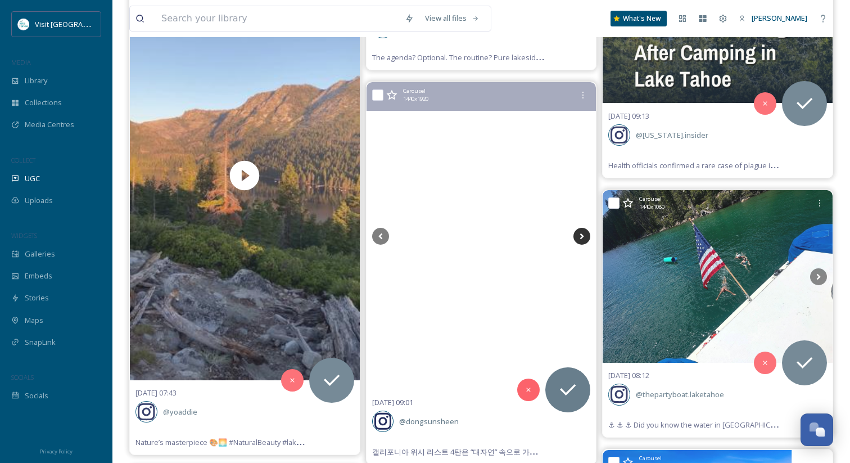
click at [581, 228] on icon at bounding box center [581, 236] width 17 height 17
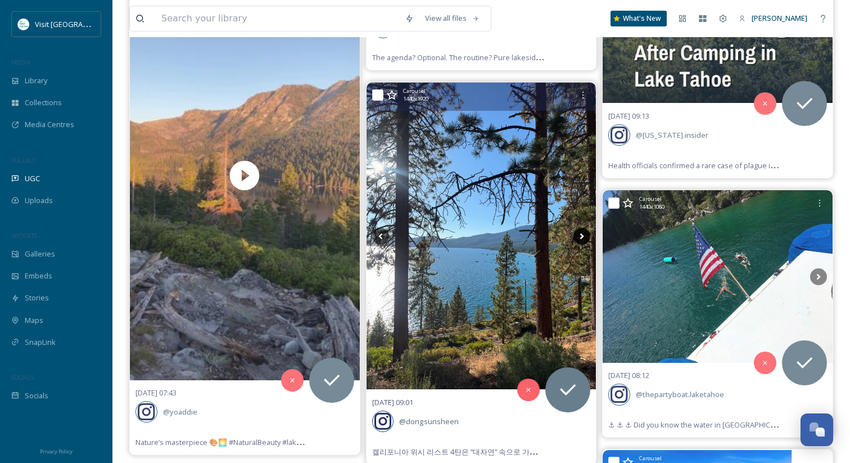
click at [581, 228] on icon at bounding box center [581, 236] width 17 height 17
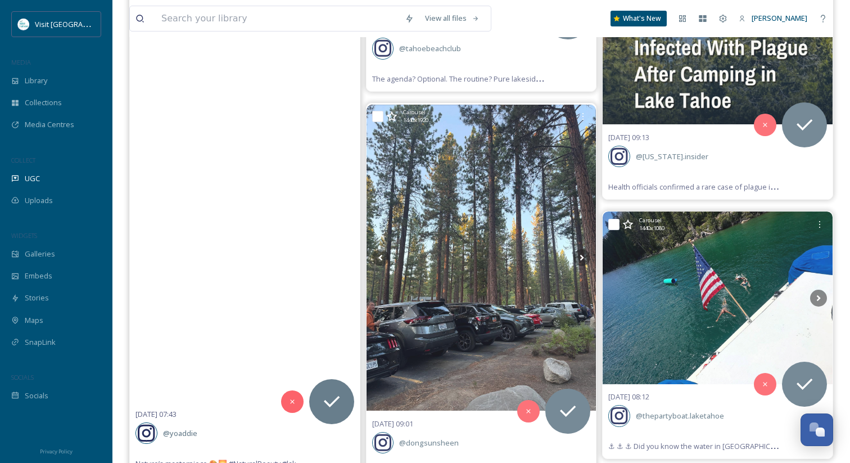
scroll to position [10643, 0]
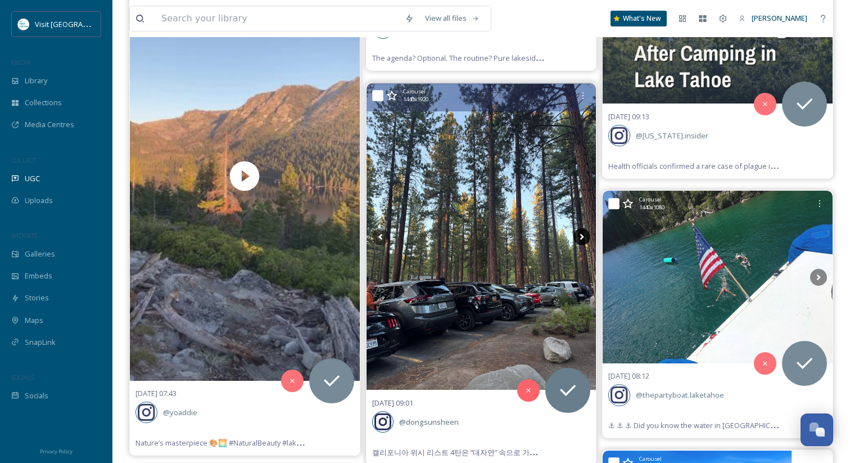
click at [580, 228] on icon at bounding box center [581, 236] width 17 height 17
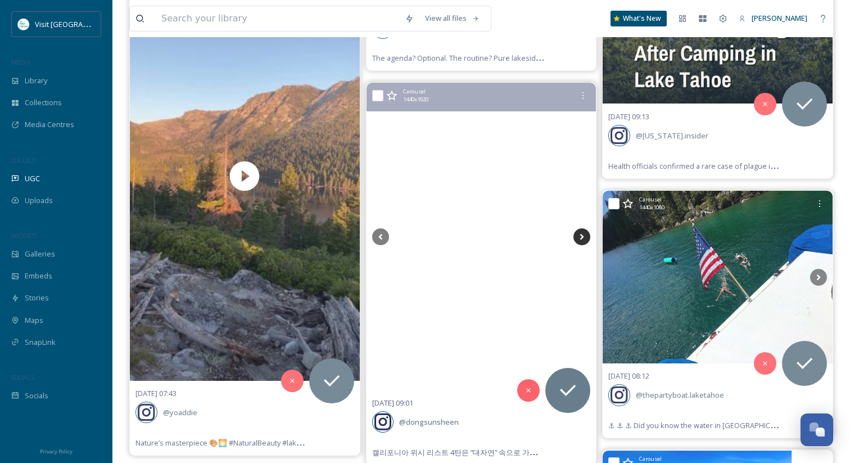
click at [580, 228] on icon at bounding box center [581, 236] width 17 height 17
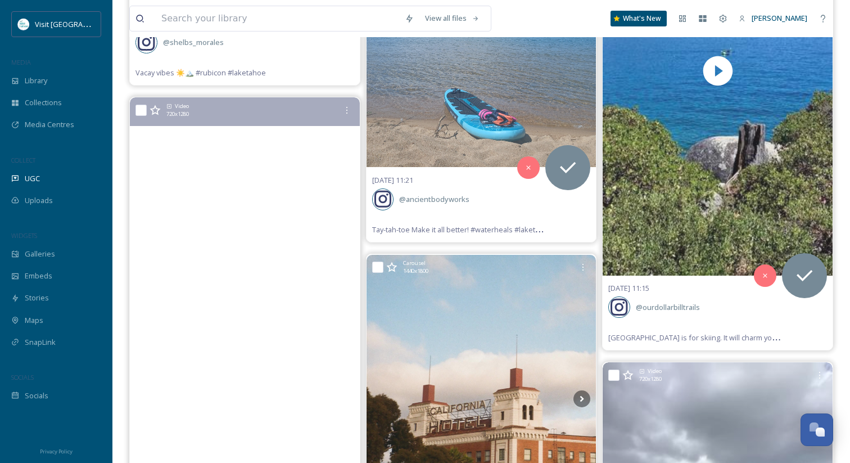
scroll to position [9206, 0]
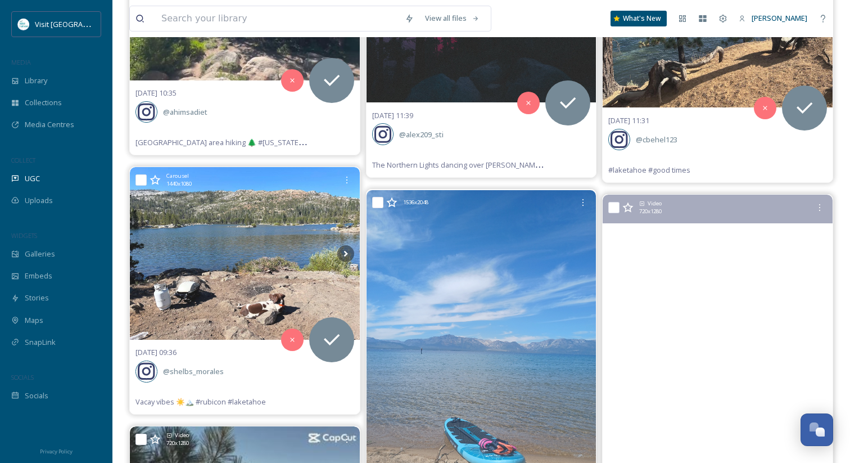
scroll to position [8868, 0]
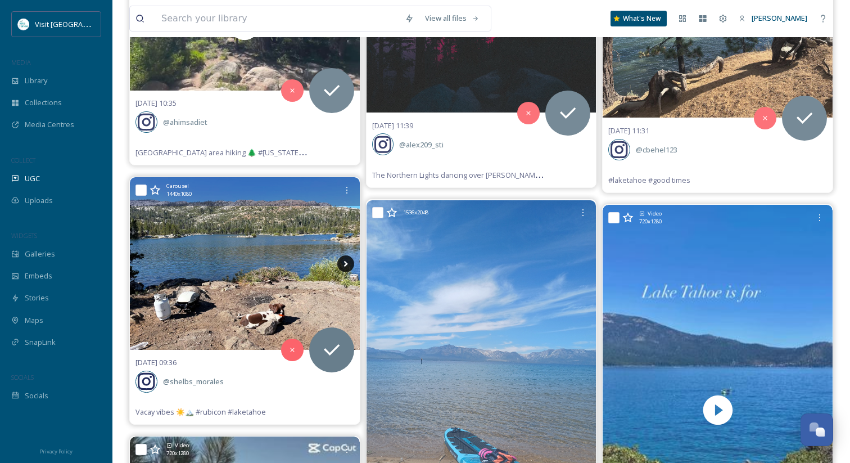
click at [348, 255] on icon at bounding box center [345, 263] width 17 height 17
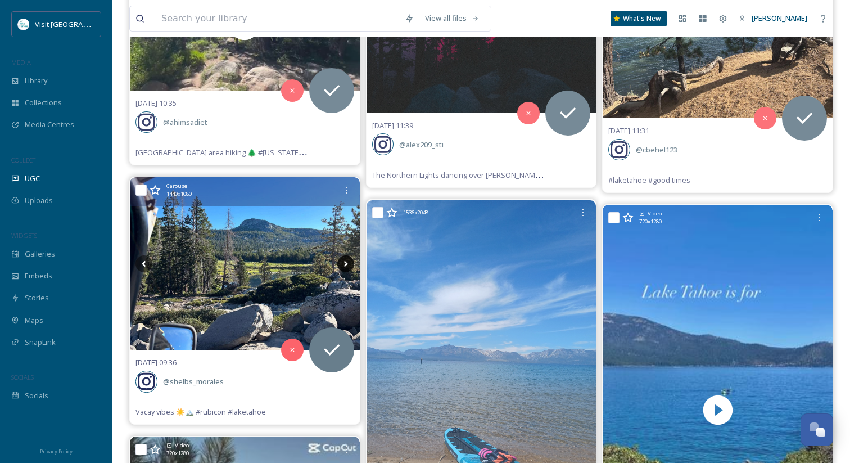
click at [348, 255] on icon at bounding box center [345, 263] width 17 height 17
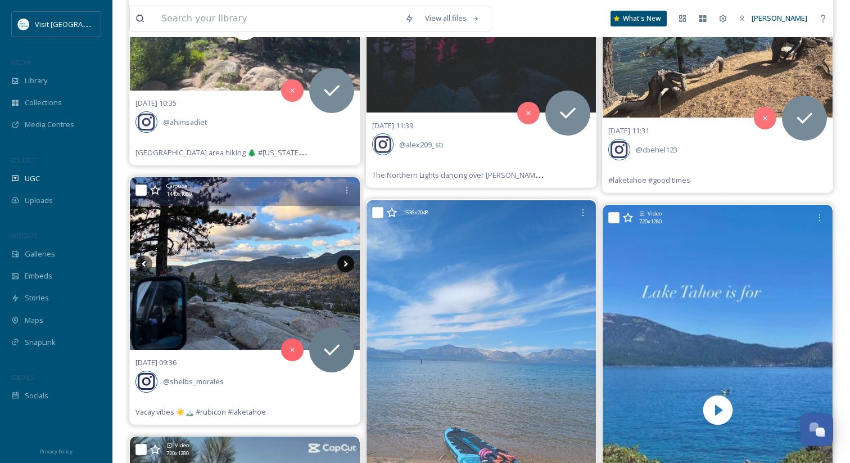
click at [348, 255] on icon at bounding box center [345, 263] width 17 height 17
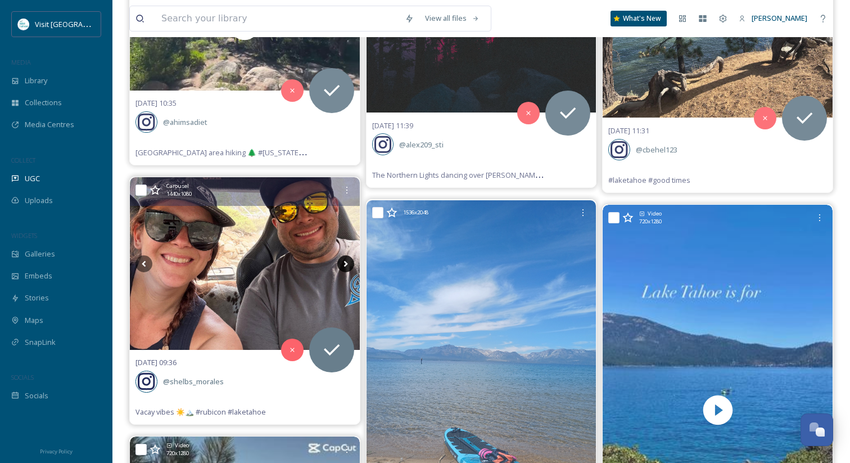
click at [348, 255] on icon at bounding box center [345, 263] width 17 height 17
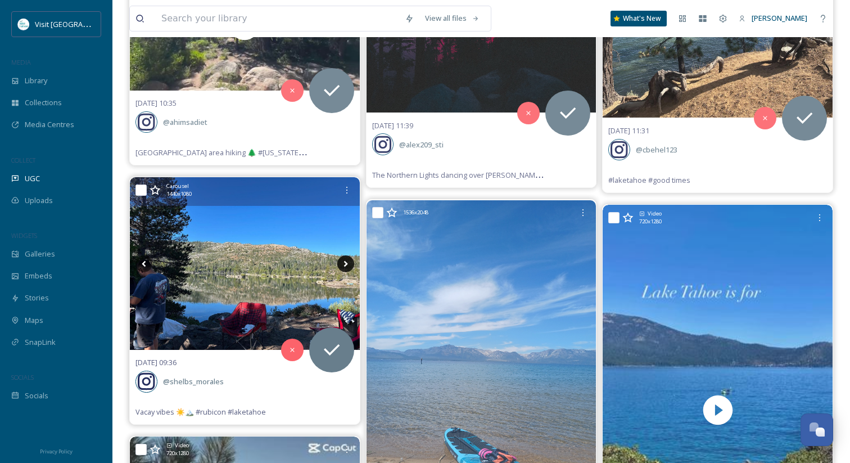
click at [348, 255] on icon at bounding box center [345, 263] width 17 height 17
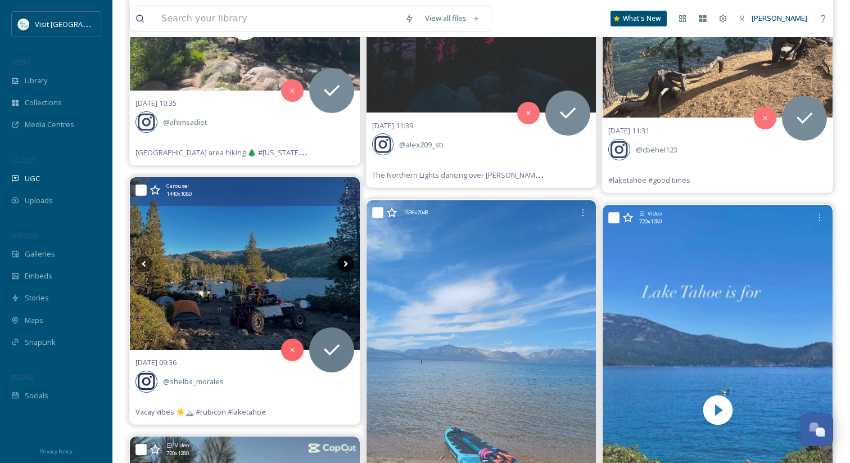
click at [348, 255] on icon at bounding box center [345, 263] width 17 height 17
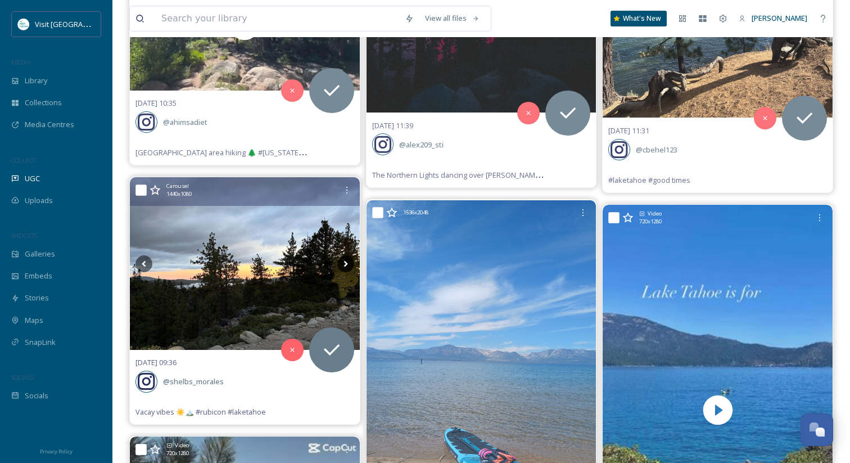
click at [348, 255] on icon at bounding box center [345, 263] width 17 height 17
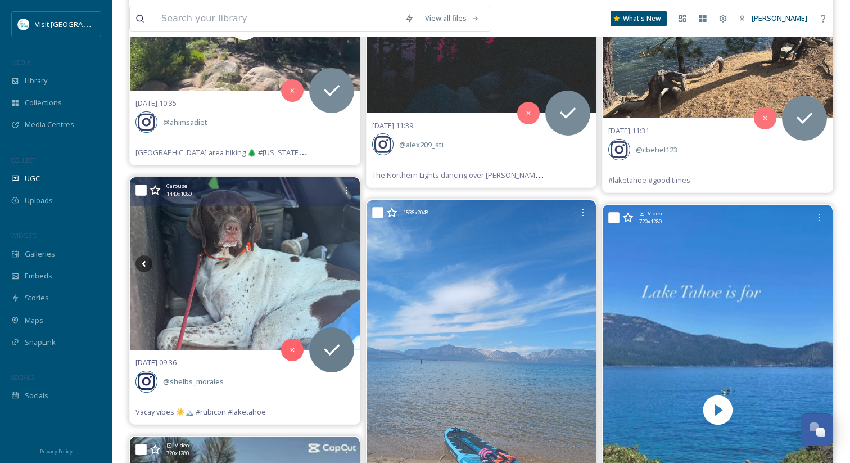
click at [348, 255] on icon at bounding box center [345, 263] width 17 height 17
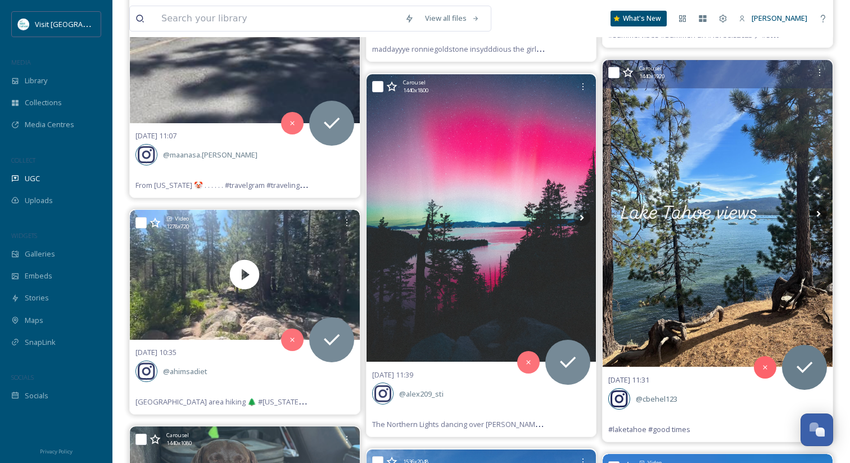
scroll to position [8613, 0]
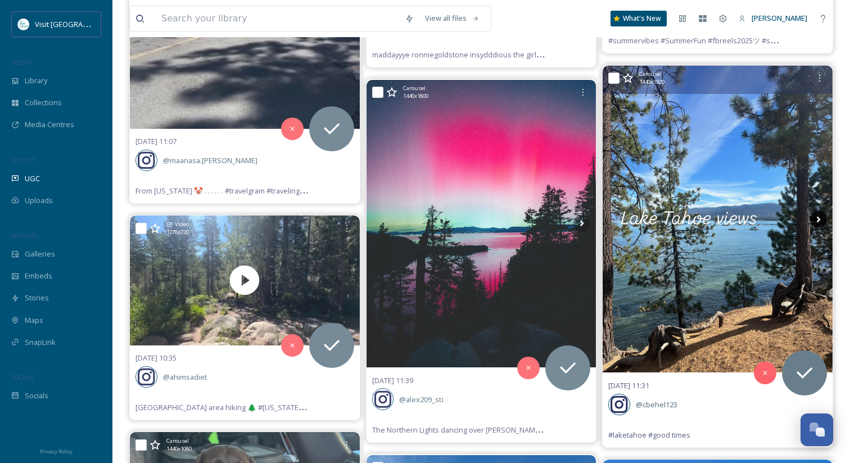
click at [820, 216] on icon at bounding box center [819, 219] width 4 height 6
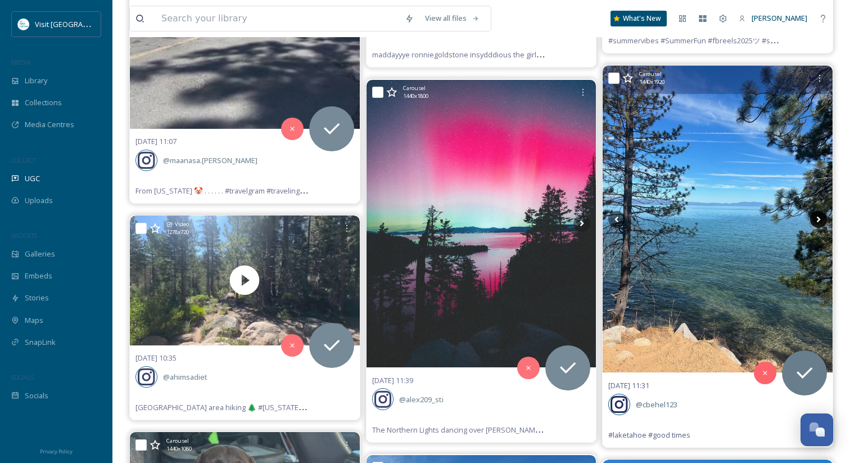
click at [820, 216] on icon at bounding box center [819, 219] width 4 height 6
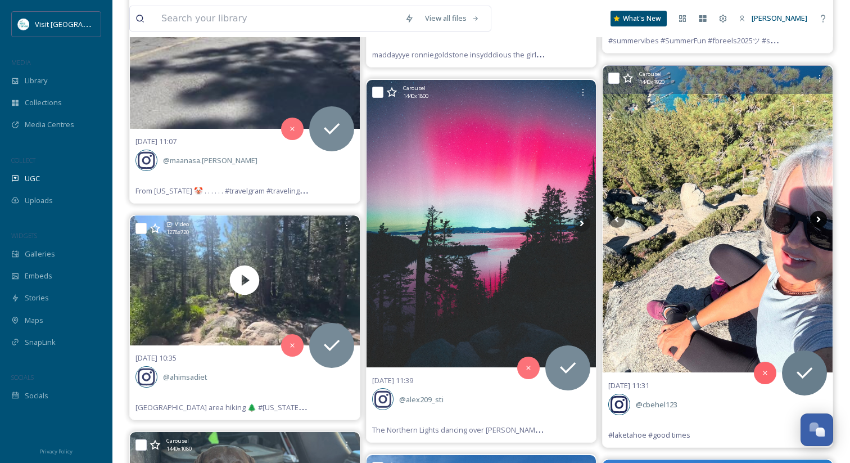
click at [820, 216] on icon at bounding box center [819, 219] width 4 height 6
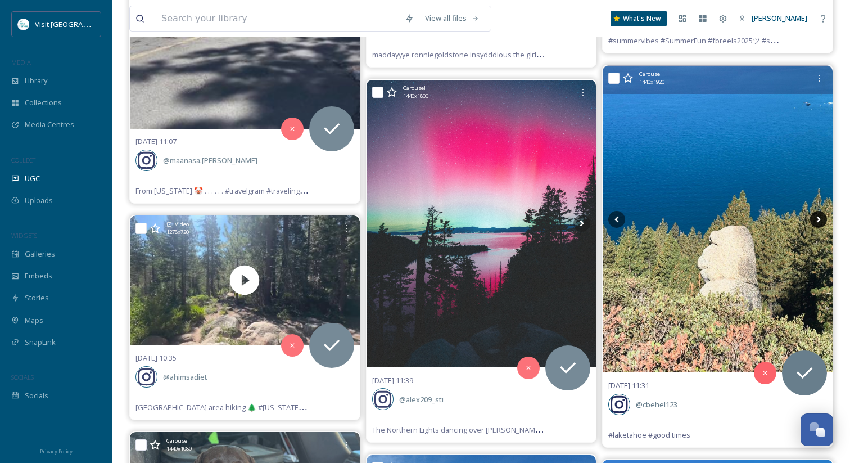
click at [820, 216] on icon at bounding box center [819, 219] width 4 height 6
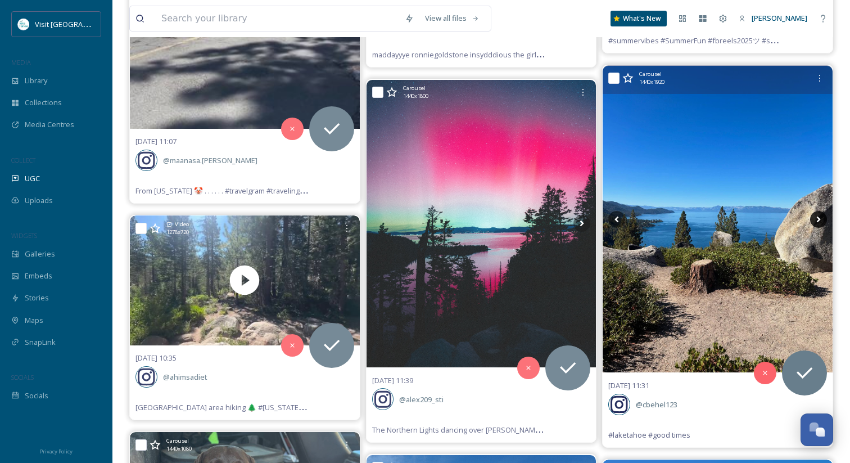
click at [820, 216] on icon at bounding box center [819, 219] width 4 height 6
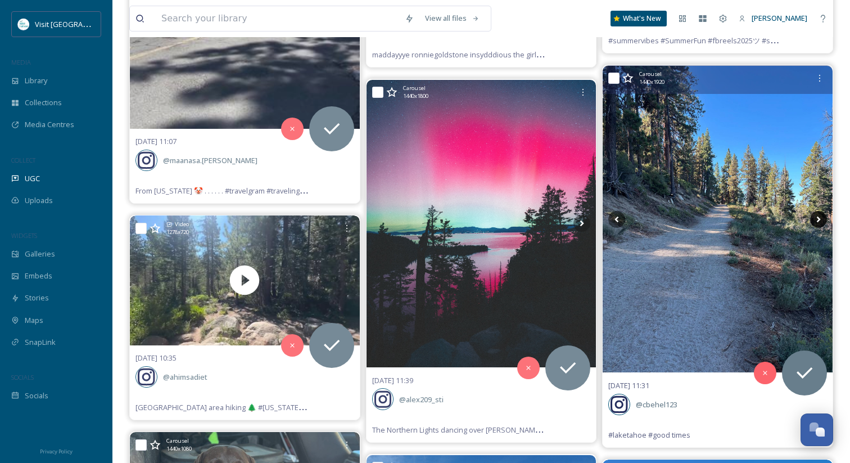
click at [820, 216] on icon at bounding box center [819, 219] width 4 height 6
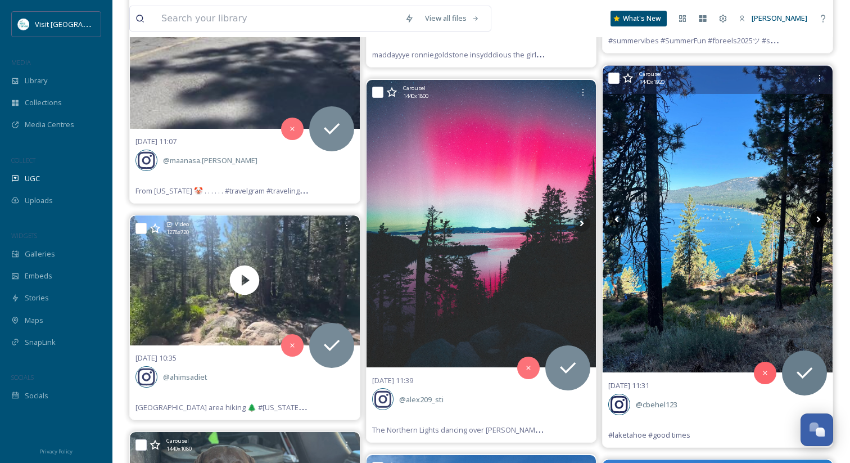
click at [820, 216] on icon at bounding box center [819, 219] width 4 height 6
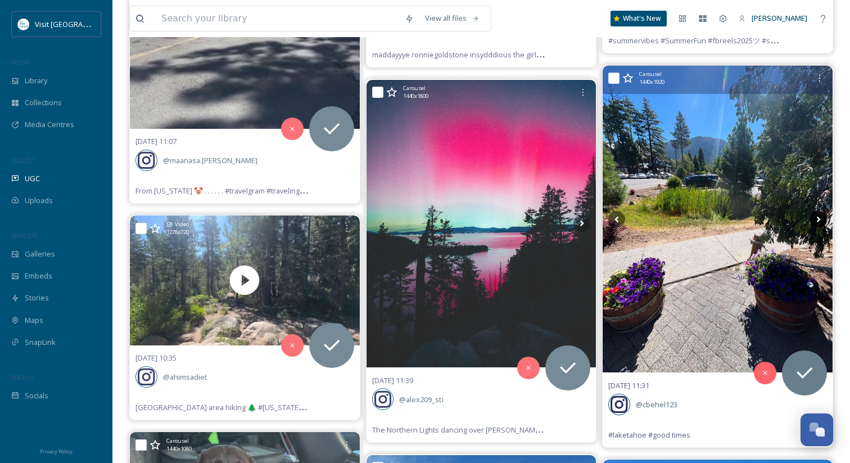
click at [820, 216] on icon at bounding box center [819, 219] width 4 height 6
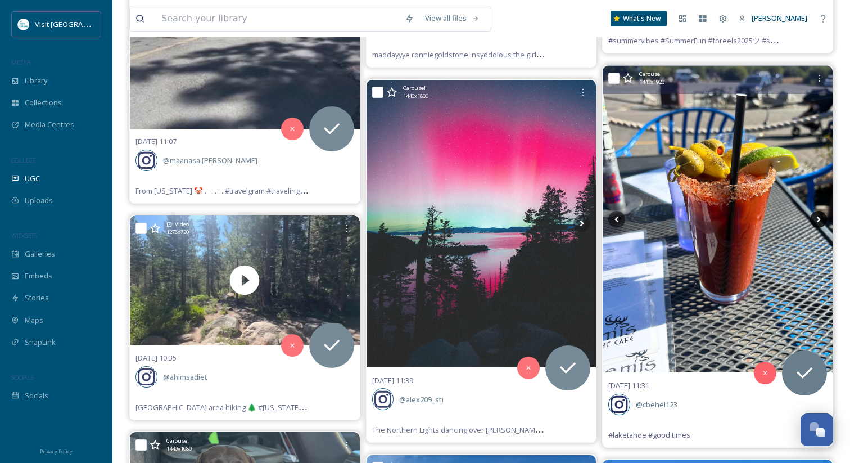
click at [820, 216] on icon at bounding box center [819, 219] width 4 height 6
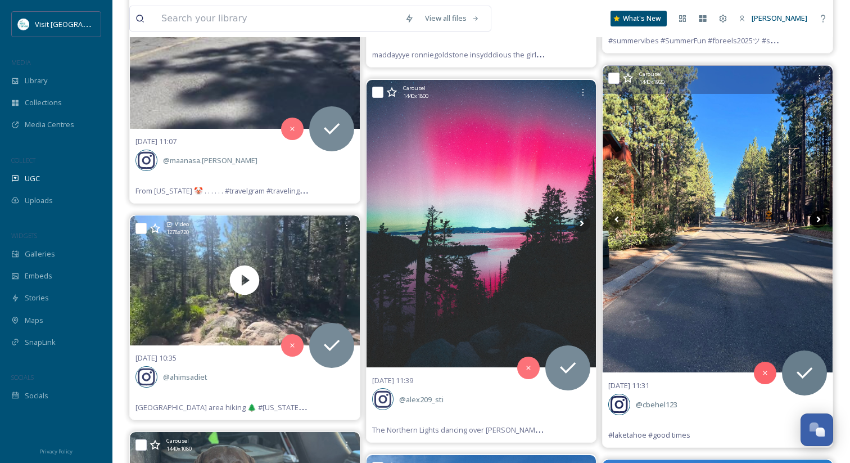
click at [820, 216] on icon at bounding box center [819, 219] width 4 height 6
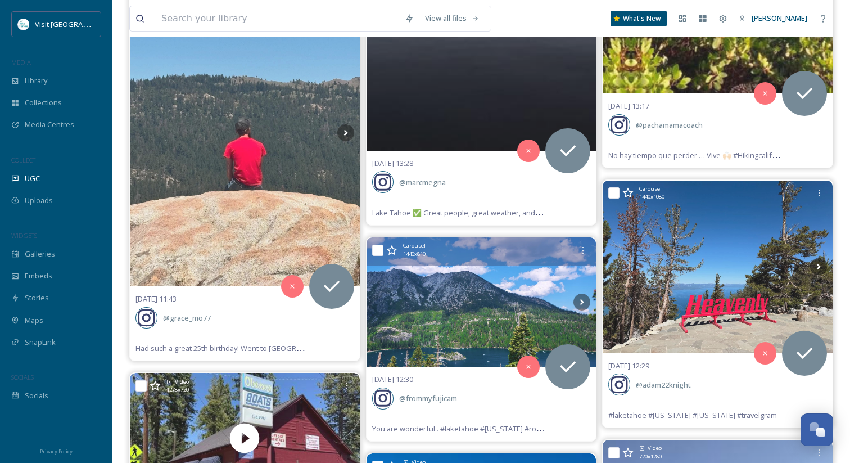
scroll to position [7759, 0]
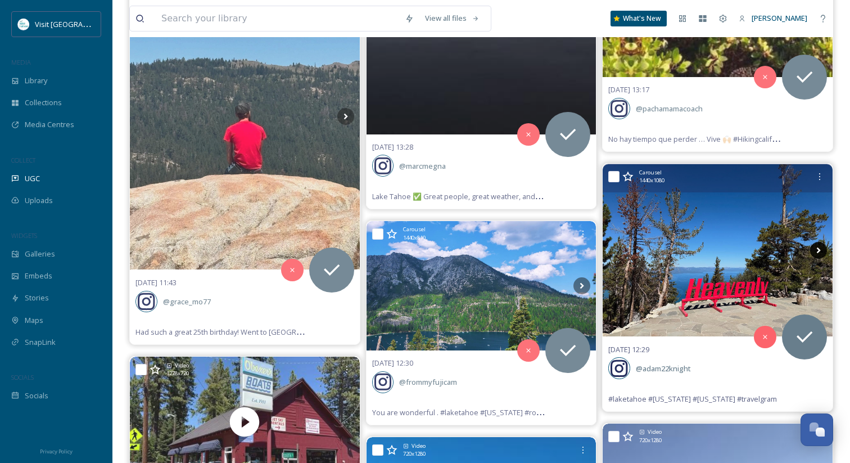
click at [821, 242] on icon at bounding box center [818, 250] width 17 height 17
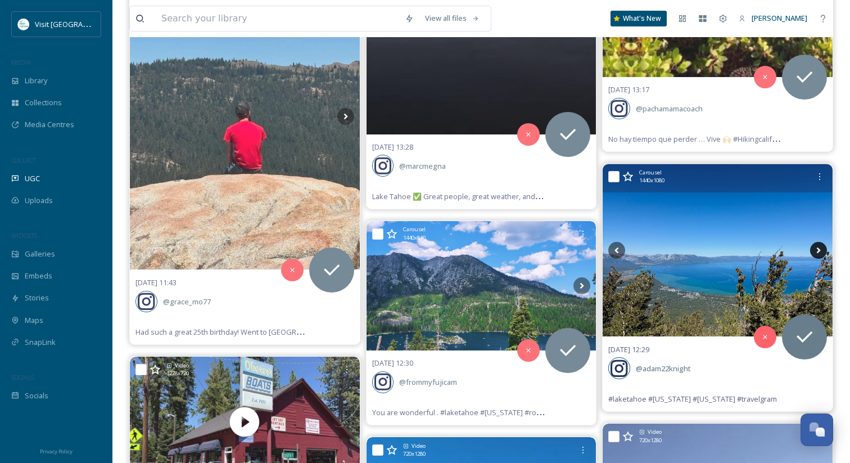
click at [821, 242] on icon at bounding box center [818, 250] width 17 height 17
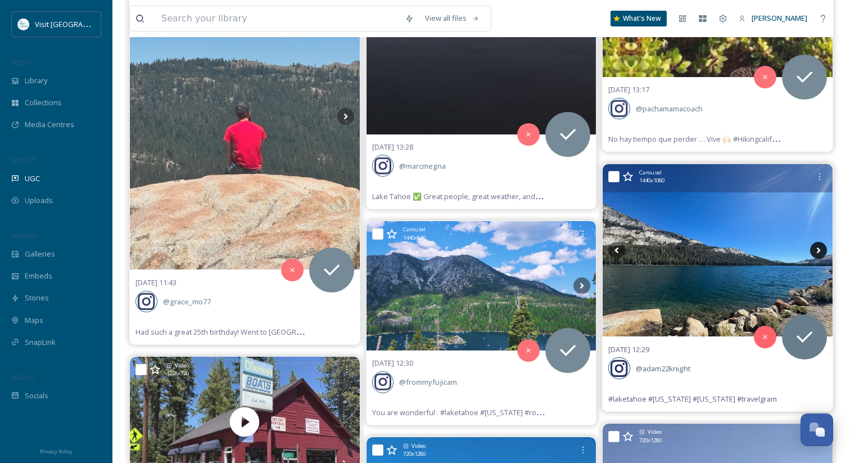
click at [821, 242] on icon at bounding box center [818, 250] width 17 height 17
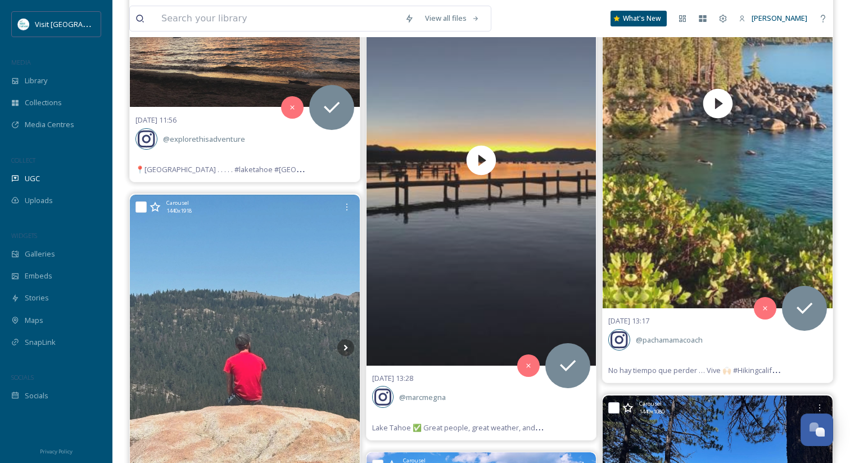
scroll to position [7522, 0]
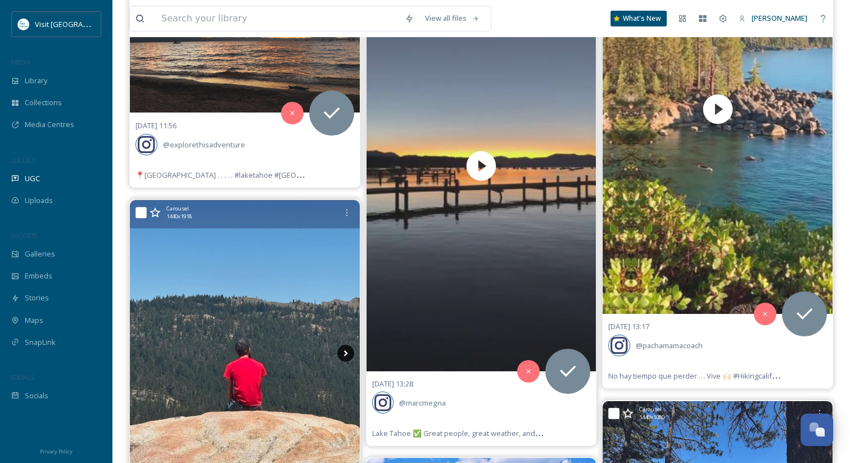
click at [349, 345] on icon at bounding box center [345, 353] width 17 height 17
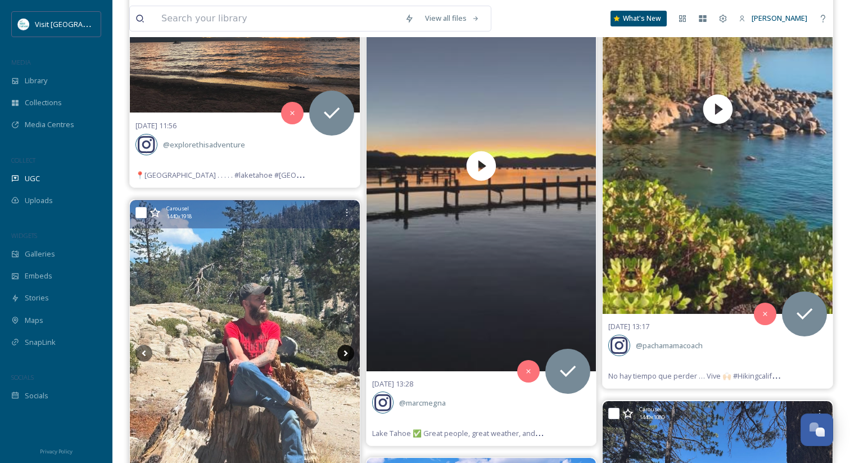
click at [349, 345] on icon at bounding box center [345, 353] width 17 height 17
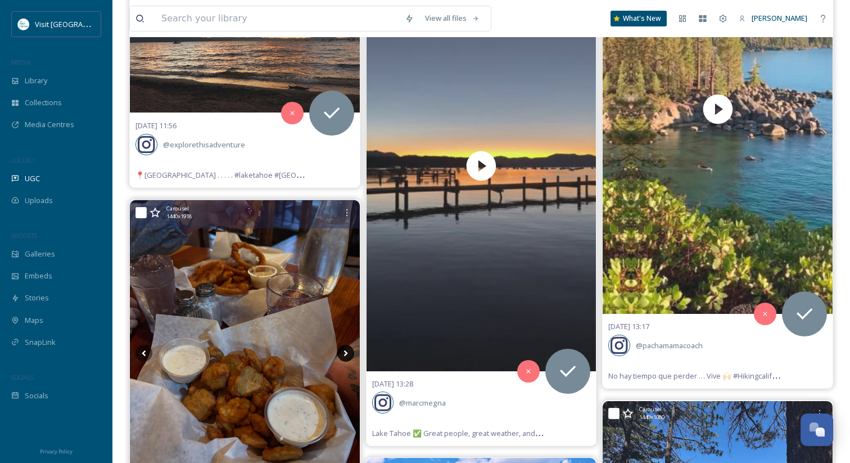
click at [349, 345] on icon at bounding box center [345, 353] width 17 height 17
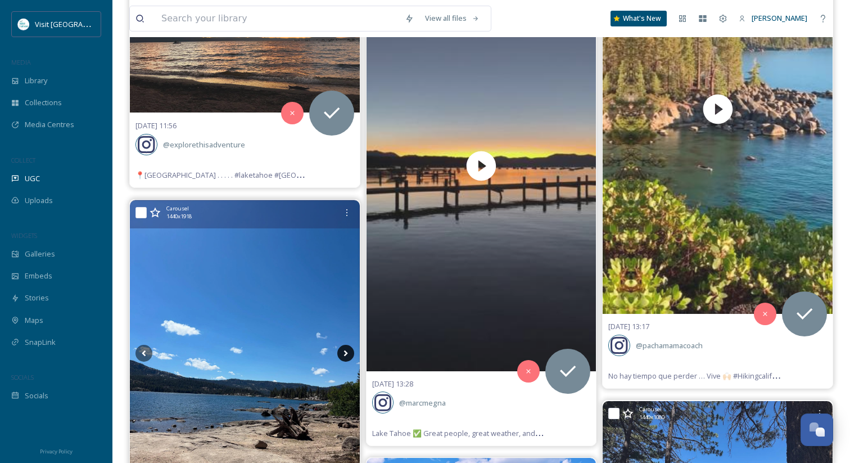
click at [349, 345] on icon at bounding box center [345, 353] width 17 height 17
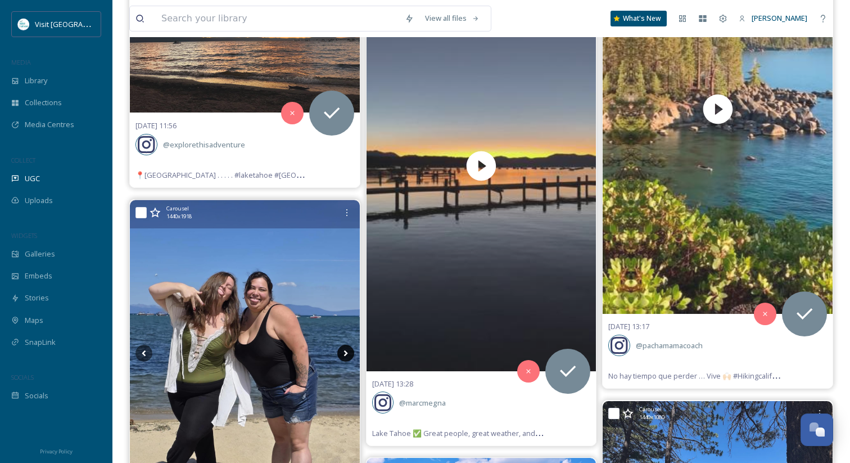
click at [349, 345] on icon at bounding box center [345, 353] width 17 height 17
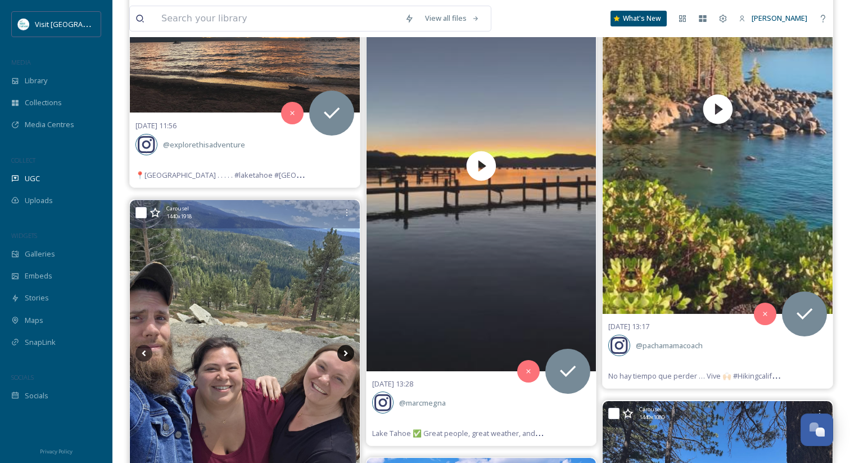
click at [349, 345] on icon at bounding box center [345, 353] width 17 height 17
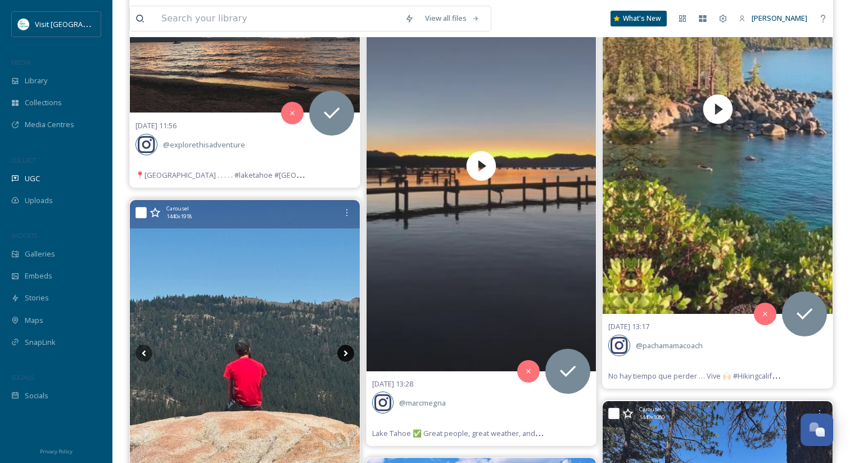
click at [349, 345] on icon at bounding box center [345, 353] width 17 height 17
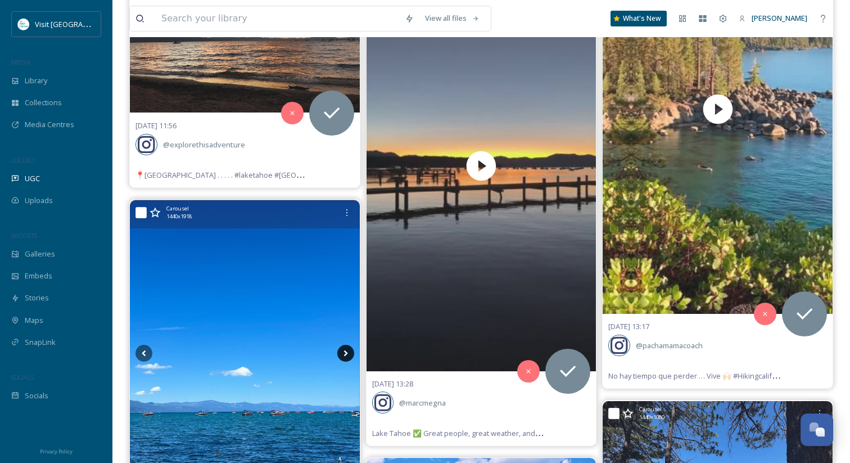
click at [349, 345] on icon at bounding box center [345, 353] width 17 height 17
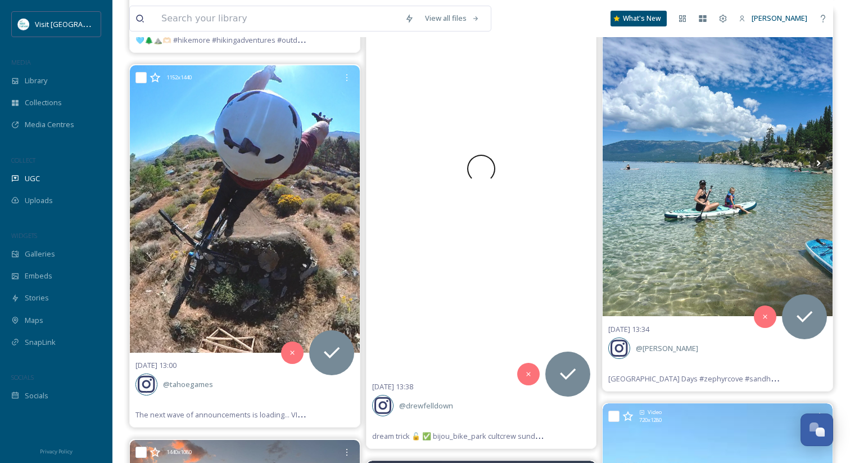
scroll to position [7023, 0]
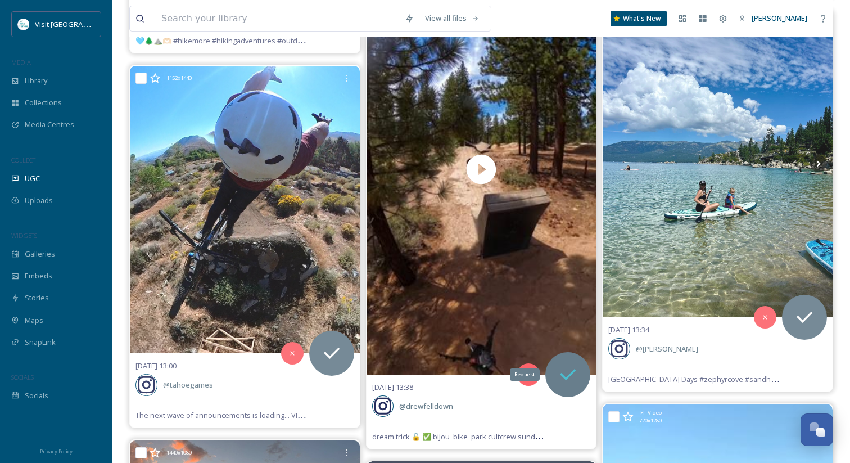
click at [565, 363] on icon at bounding box center [568, 374] width 22 height 22
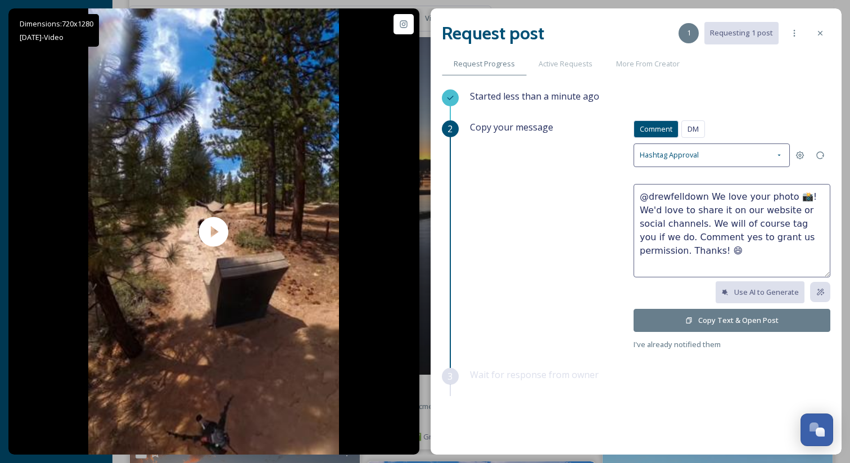
click at [790, 195] on textarea "@drewfelldown We love your photo 📸! We'd love to share it on our website or soc…" at bounding box center [732, 230] width 197 height 93
drag, startPoint x: 792, startPoint y: 195, endPoint x: 707, endPoint y: 196, distance: 85.5
click at [707, 196] on textarea "@drewfelldown We love your photo 📸! We'd love to share it on our website or soc…" at bounding box center [732, 230] width 197 height 93
type textarea "@drewfelldown Rad vid!! We'd love to share it on our website or social channels…"
click at [747, 319] on button "Copy Text & Open Post" at bounding box center [732, 320] width 197 height 23
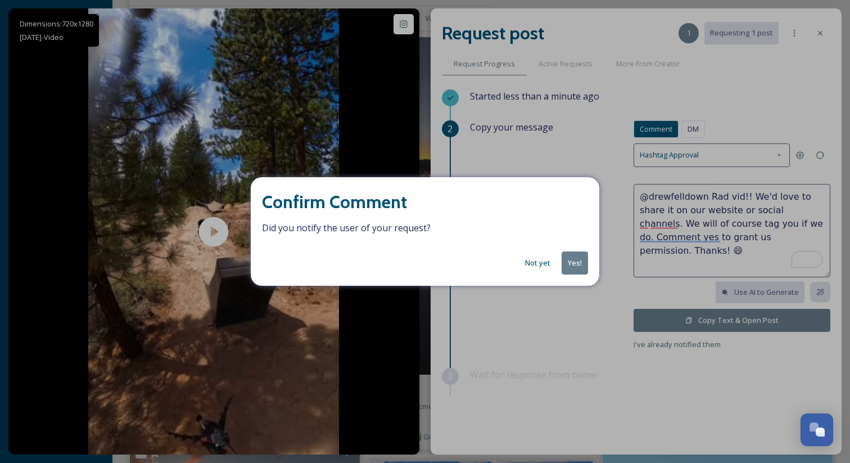
click at [568, 243] on div "Confirm Comment Did you notify the user of your request? Not yet Yes!" at bounding box center [425, 231] width 349 height 108
click at [578, 260] on button "Yes!" at bounding box center [575, 262] width 26 height 23
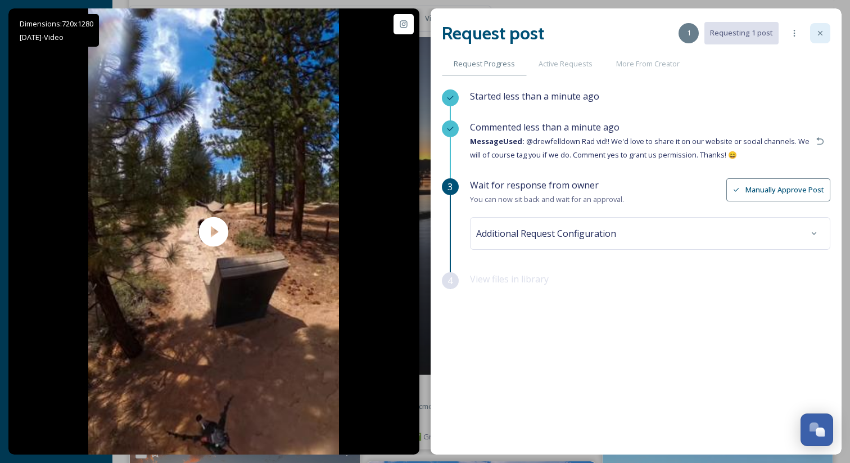
click at [819, 40] on div at bounding box center [820, 33] width 20 height 20
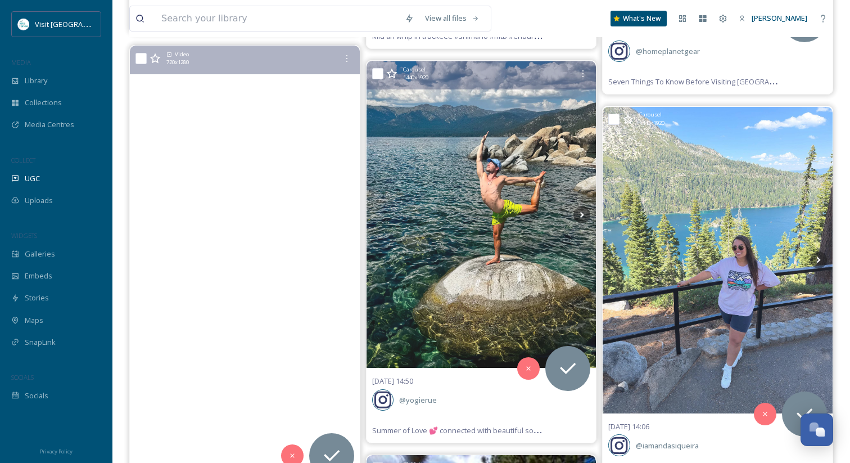
scroll to position [6526, 0]
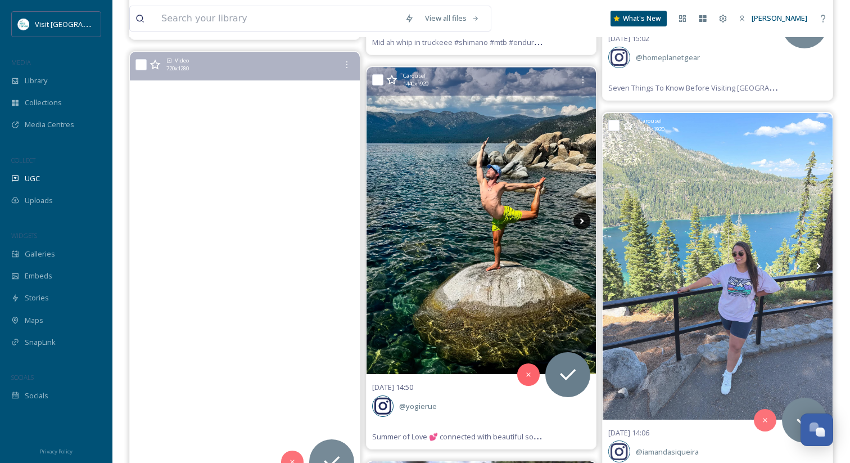
click at [580, 214] on icon at bounding box center [581, 220] width 17 height 17
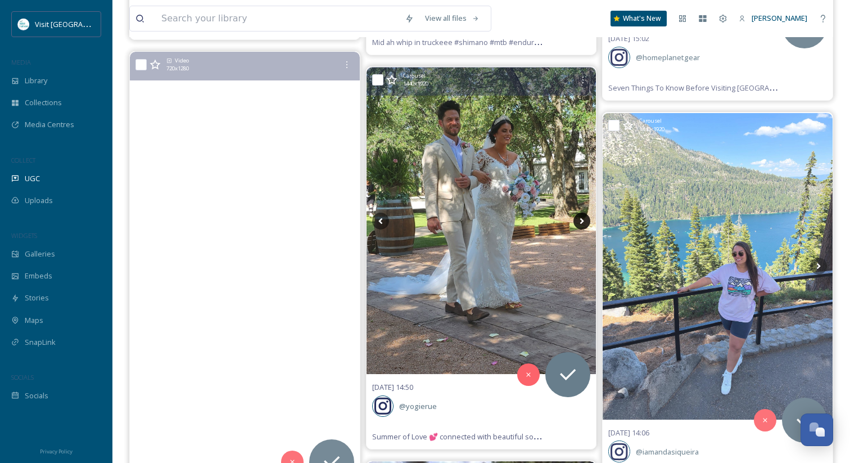
click at [580, 214] on icon at bounding box center [581, 220] width 17 height 17
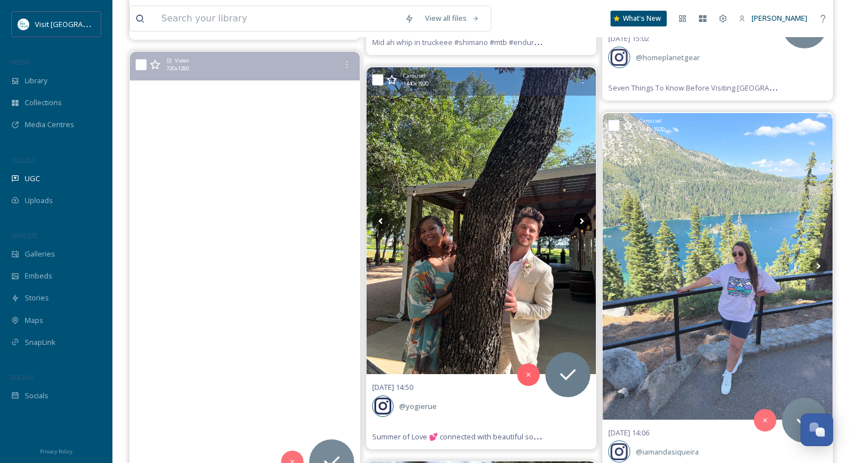
click at [580, 214] on icon at bounding box center [581, 220] width 17 height 17
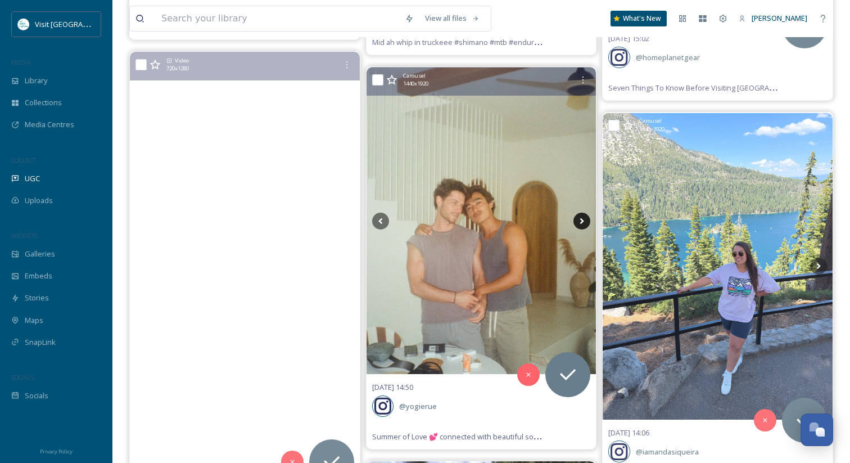
click at [580, 214] on icon at bounding box center [581, 220] width 17 height 17
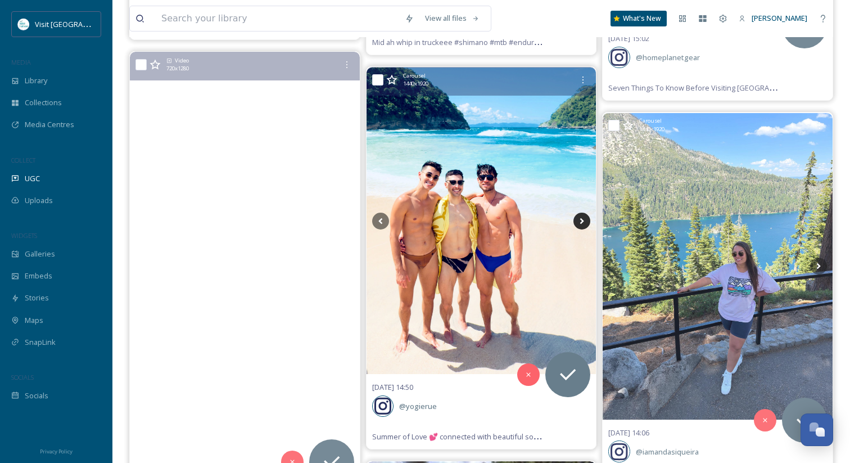
click at [580, 214] on icon at bounding box center [581, 220] width 17 height 17
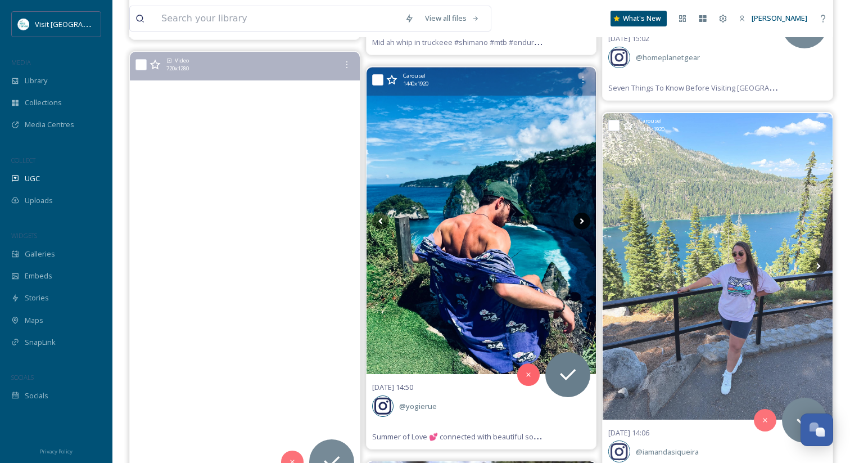
click at [580, 214] on icon at bounding box center [581, 220] width 17 height 17
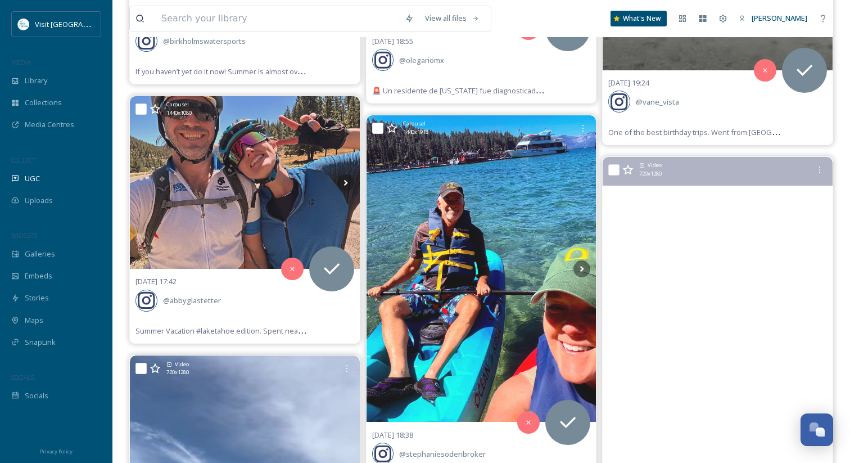
scroll to position [4587, 0]
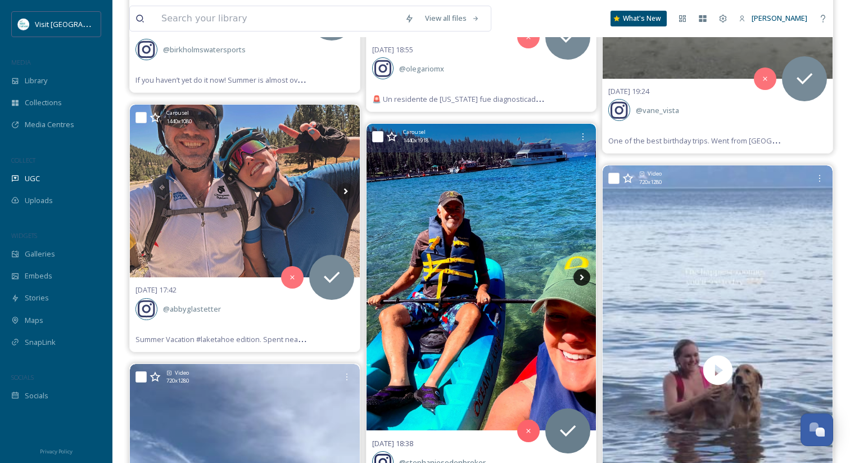
click at [582, 269] on icon at bounding box center [581, 277] width 17 height 17
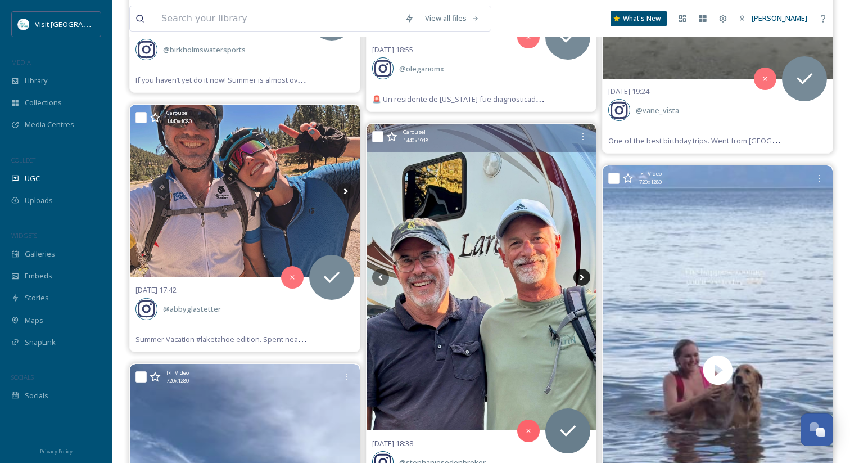
click at [582, 269] on icon at bounding box center [581, 277] width 17 height 17
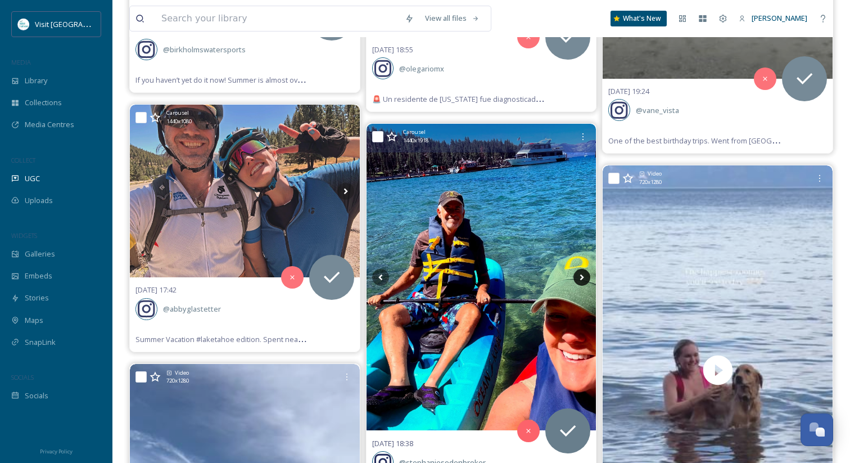
click at [582, 269] on icon at bounding box center [581, 277] width 17 height 17
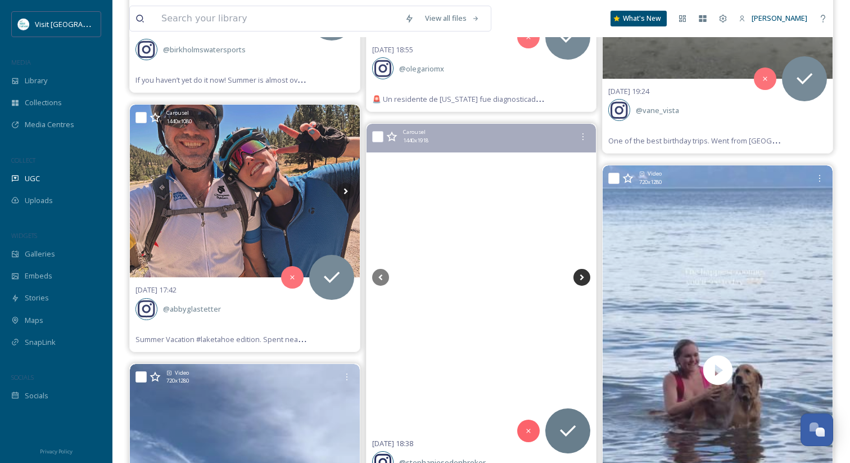
click at [582, 269] on icon at bounding box center [581, 277] width 17 height 17
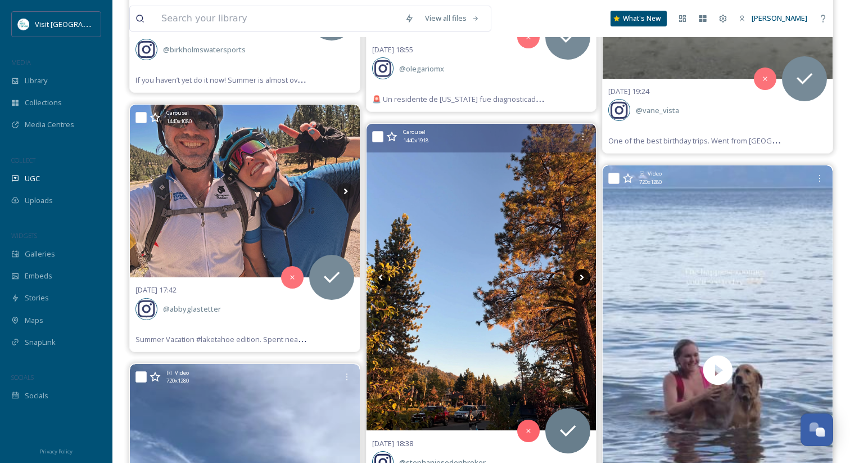
click at [582, 269] on icon at bounding box center [581, 277] width 17 height 17
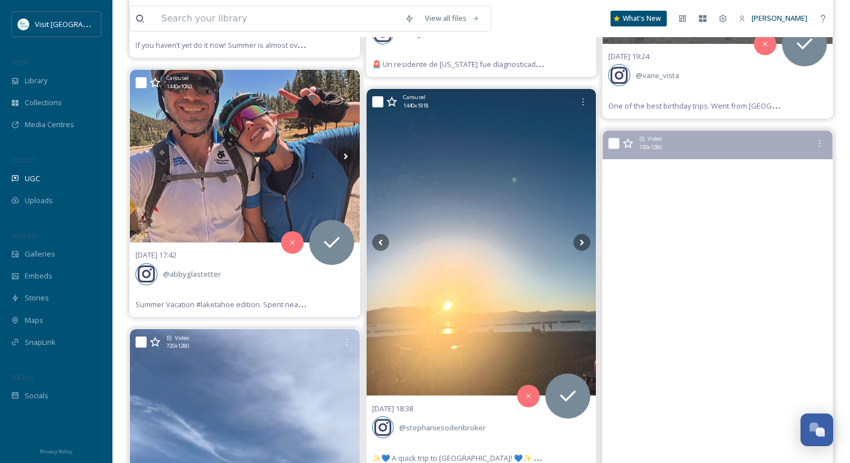
scroll to position [4621, 0]
